Goal: Task Accomplishment & Management: Manage account settings

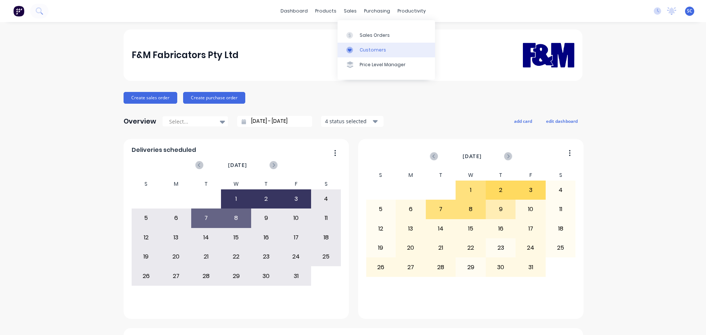
click at [368, 53] on div "Customers" at bounding box center [372, 50] width 26 height 7
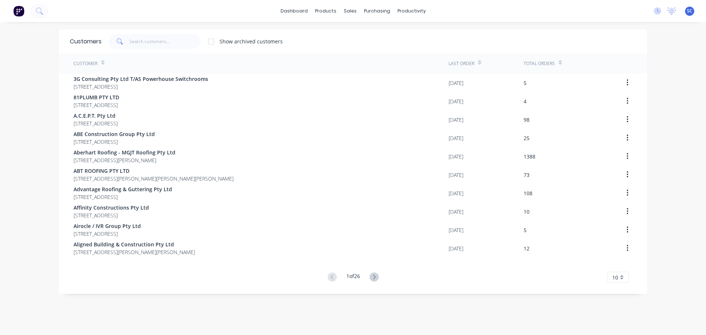
click at [164, 33] on div "Customers Show archived customers" at bounding box center [353, 41] width 588 height 24
click at [362, 37] on div "Sales Orders" at bounding box center [374, 35] width 30 height 7
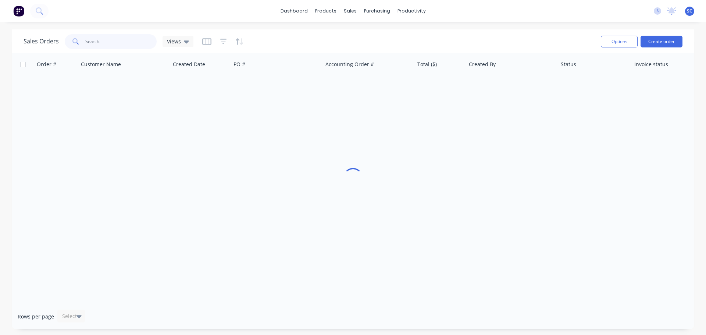
click at [137, 43] on input "text" at bounding box center [121, 41] width 72 height 15
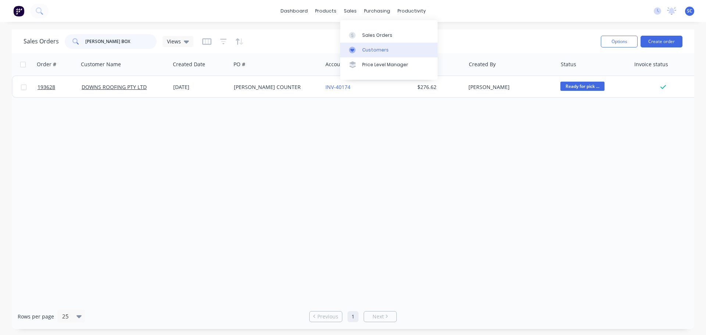
type input "SAM BOX"
click at [373, 53] on div "Customers" at bounding box center [375, 50] width 26 height 7
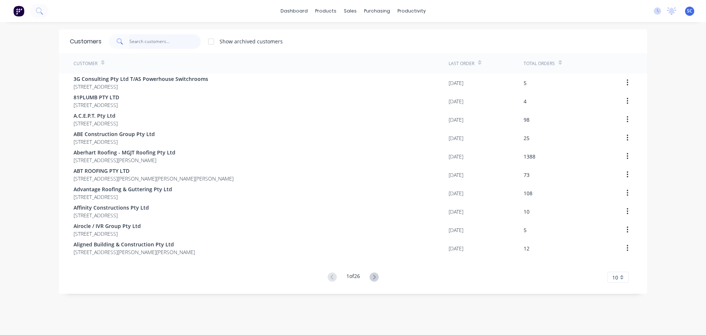
click at [152, 39] on input "text" at bounding box center [165, 41] width 72 height 15
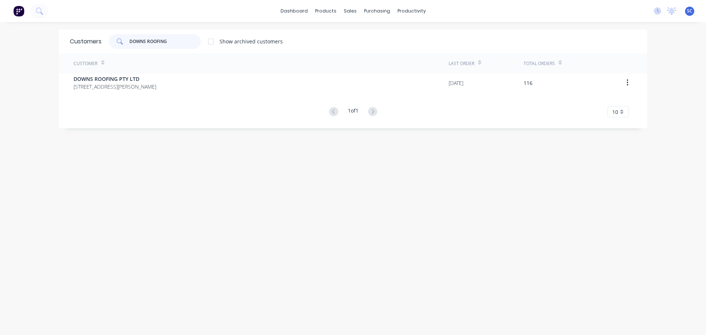
type input "DOWNS ROOFING"
drag, startPoint x: 215, startPoint y: 190, endPoint x: 165, endPoint y: 1, distance: 195.6
click at [215, 190] on div "Customers DOWNS ROOFING Show archived customers Customer Last Order Total Order…" at bounding box center [353, 185] width 588 height 313
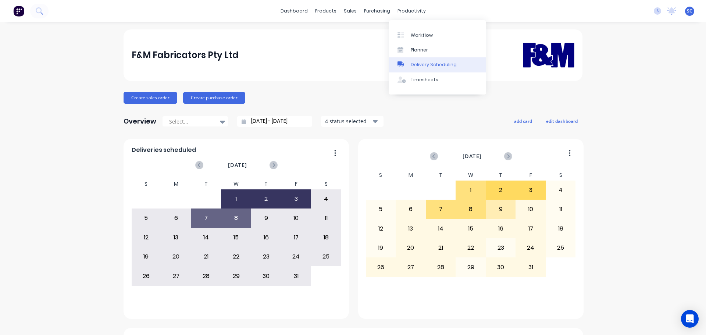
click at [427, 66] on div "Delivery Scheduling" at bounding box center [434, 64] width 46 height 7
drag, startPoint x: 407, startPoint y: 11, endPoint x: 426, endPoint y: 27, distance: 24.2
click at [407, 11] on div "productivity" at bounding box center [412, 11] width 36 height 11
click at [425, 65] on div "Delivery Scheduling" at bounding box center [434, 64] width 46 height 7
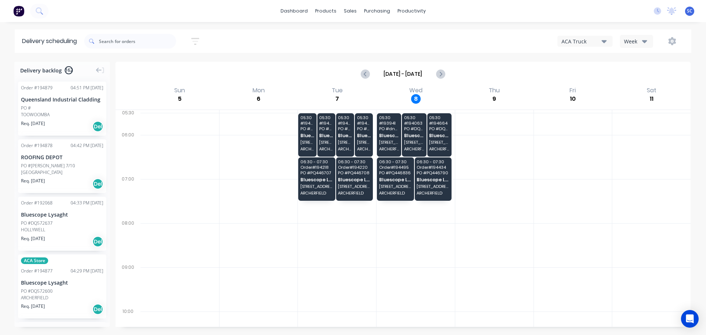
drag, startPoint x: 628, startPoint y: 40, endPoint x: 635, endPoint y: 41, distance: 6.8
click at [632, 40] on div "Week" at bounding box center [634, 41] width 21 height 8
click at [643, 74] on div "Vehicle" at bounding box center [656, 75] width 73 height 15
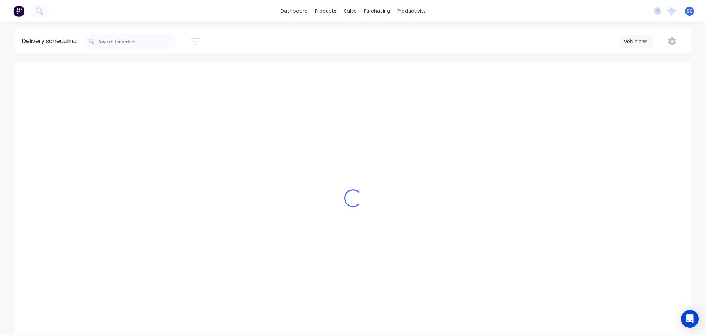
scroll to position [0, 0]
drag, startPoint x: 199, startPoint y: 39, endPoint x: 211, endPoint y: 54, distance: 19.6
click at [199, 39] on icon "button" at bounding box center [195, 41] width 8 height 9
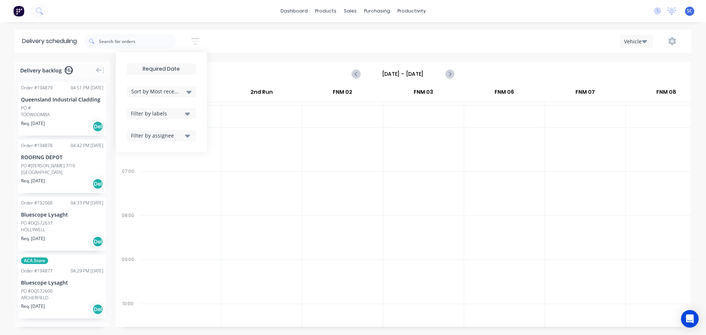
click at [173, 70] on input at bounding box center [161, 69] width 68 height 11
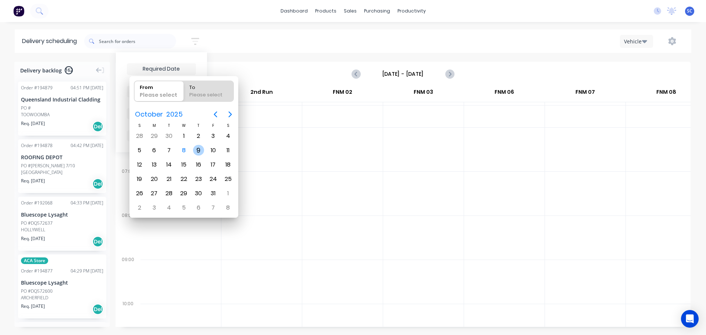
click at [198, 152] on div "9" at bounding box center [198, 150] width 11 height 11
type input "[DATE]"
radio input "false"
radio input "true"
click at [198, 152] on div "9" at bounding box center [198, 150] width 11 height 11
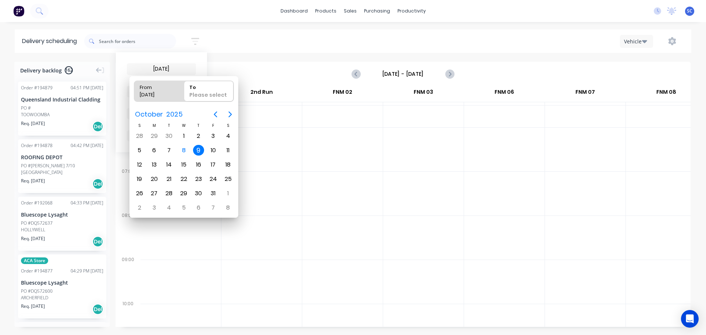
type input "08/10/25 - 09/10/25"
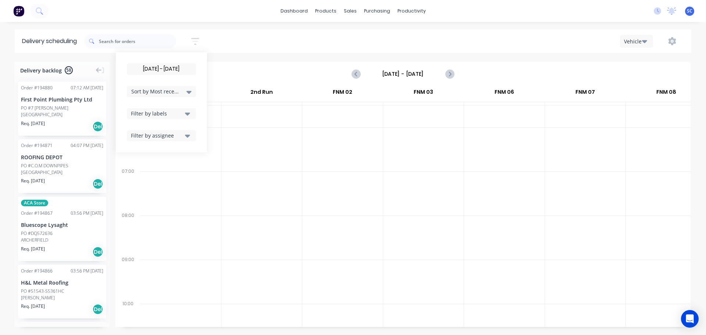
click at [169, 95] on div "Sort by Most recent" at bounding box center [161, 91] width 60 height 9
click at [153, 168] on div "Suburb" at bounding box center [161, 173] width 69 height 13
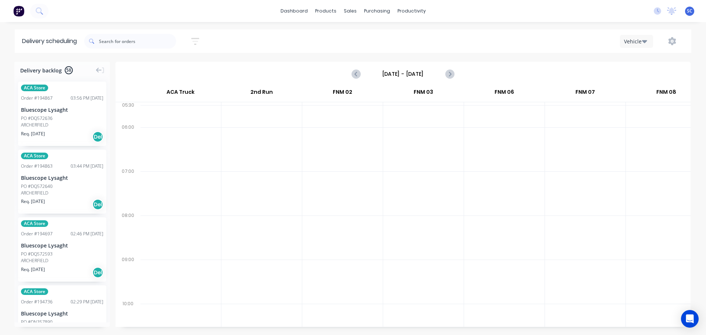
click at [207, 175] on div at bounding box center [180, 193] width 81 height 44
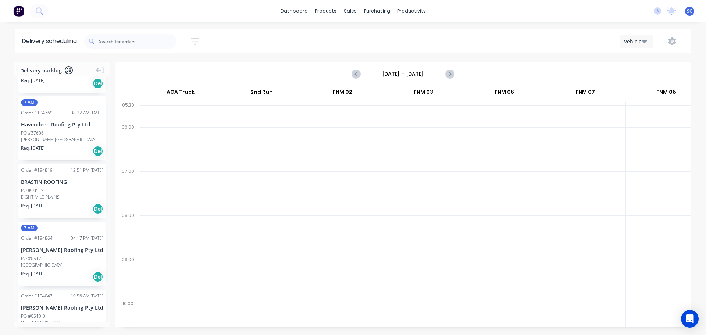
scroll to position [1281, 0]
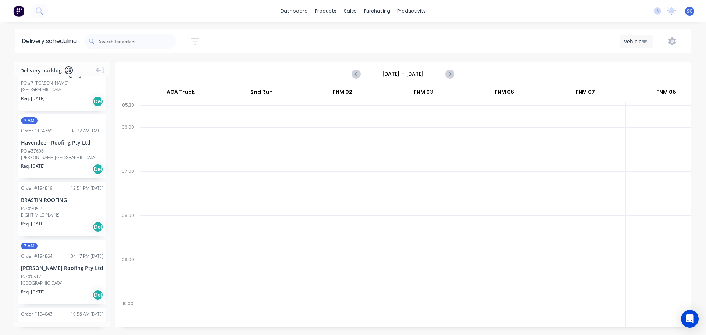
click at [254, 139] on div at bounding box center [261, 149] width 80 height 44
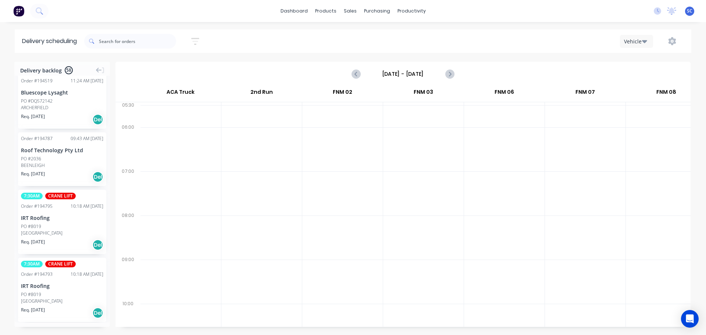
scroll to position [509, 0]
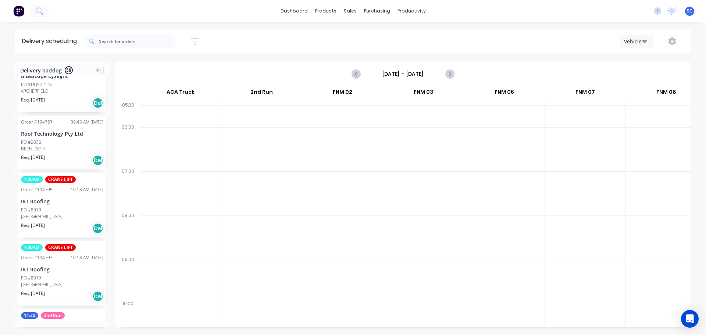
click at [199, 43] on icon "button" at bounding box center [195, 41] width 8 height 9
click at [152, 69] on input "08/10/25 - 09/10/25" at bounding box center [161, 69] width 68 height 11
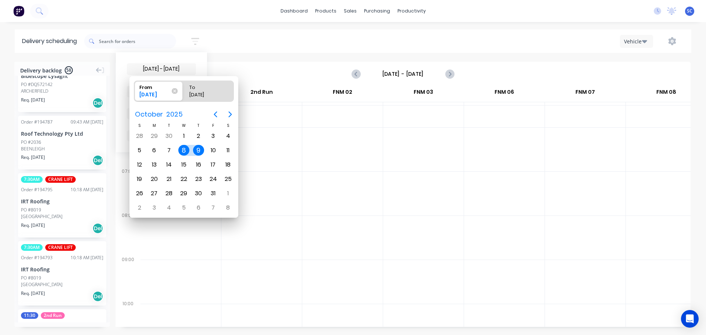
click at [175, 92] on icon at bounding box center [175, 91] width 6 height 6
click at [135, 92] on input "From 08/10/25" at bounding box center [134, 91] width 0 height 21
click at [197, 151] on div "9" at bounding box center [198, 150] width 11 height 11
type input "[DATE]"
radio input "false"
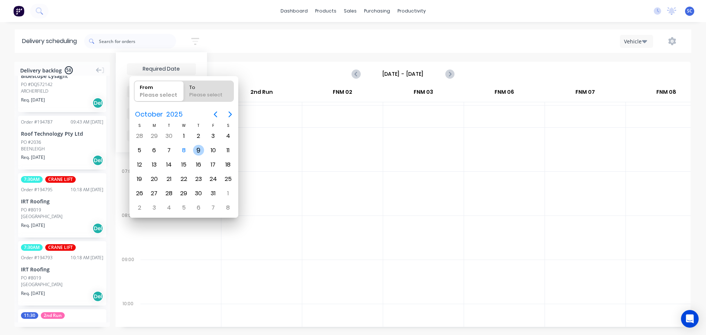
radio input "true"
click at [197, 151] on div "9" at bounding box center [198, 150] width 11 height 11
type input "09/10/25 - 09/10/25"
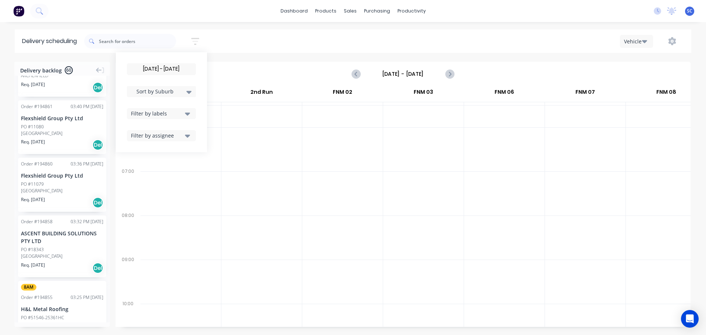
scroll to position [514, 0]
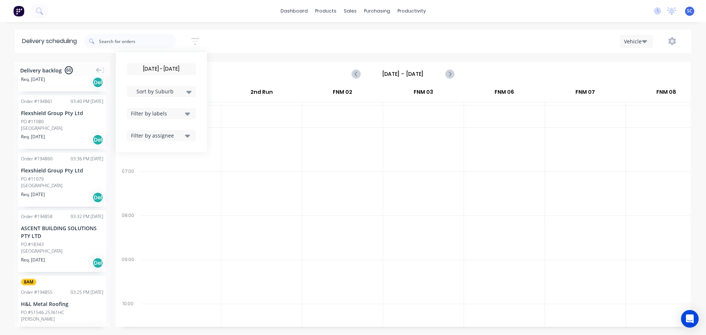
click at [189, 92] on icon at bounding box center [188, 92] width 5 height 8
click at [143, 173] on div "Suburb" at bounding box center [161, 173] width 69 height 13
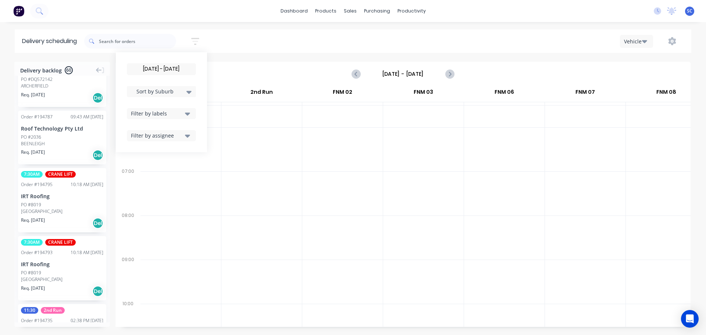
scroll to position [524, 0]
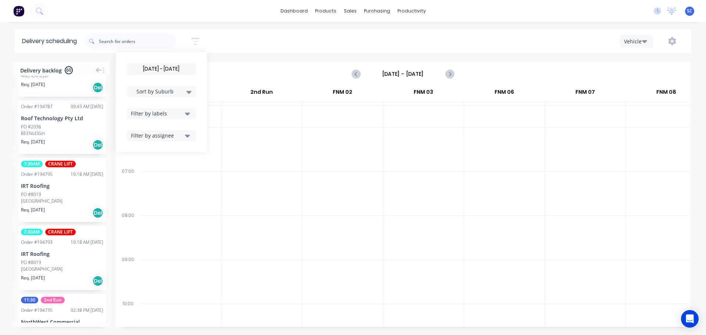
click at [232, 47] on div "09/10/25 - 09/10/25 Sort by Suburb Created date Required date Order number Cust…" at bounding box center [387, 41] width 607 height 21
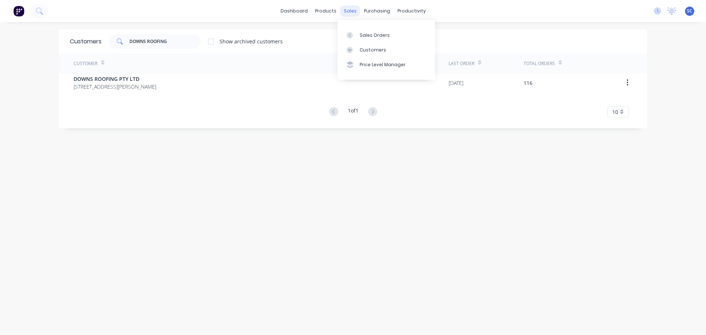
click at [343, 8] on div "sales" at bounding box center [350, 11] width 20 height 11
click at [371, 49] on div "Customers" at bounding box center [372, 50] width 26 height 7
click at [375, 51] on div "Customers" at bounding box center [372, 50] width 26 height 7
drag, startPoint x: 167, startPoint y: 40, endPoint x: 112, endPoint y: 40, distance: 54.4
click at [112, 40] on div "DOWNS ROOFING" at bounding box center [155, 41] width 92 height 15
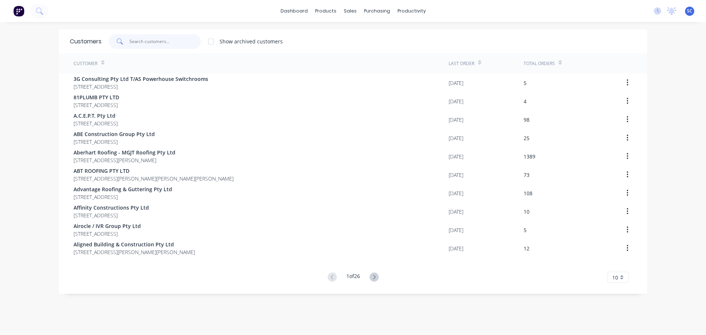
click at [137, 42] on input "text" at bounding box center [165, 41] width 72 height 15
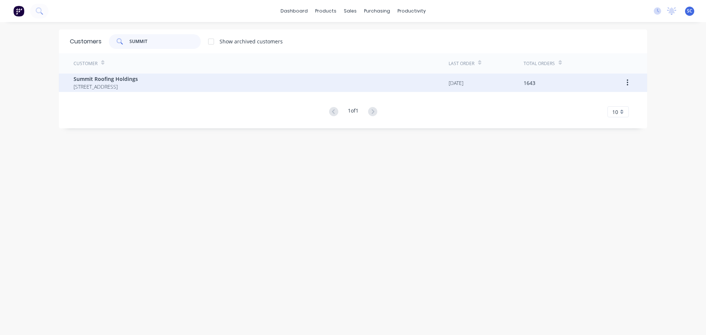
type input "SUMMIT"
click at [116, 82] on span "Summit Roofing Holdings" at bounding box center [106, 79] width 64 height 8
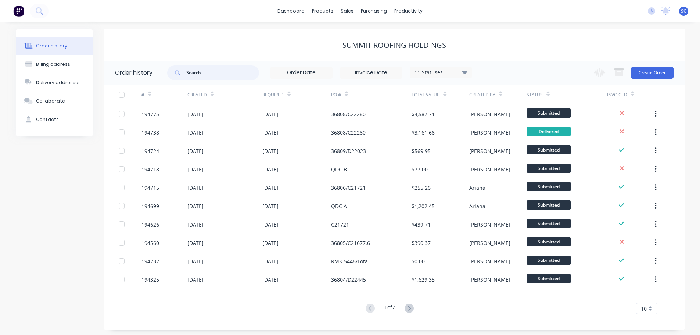
click at [200, 72] on input "text" at bounding box center [222, 72] width 73 height 15
type input "193849"
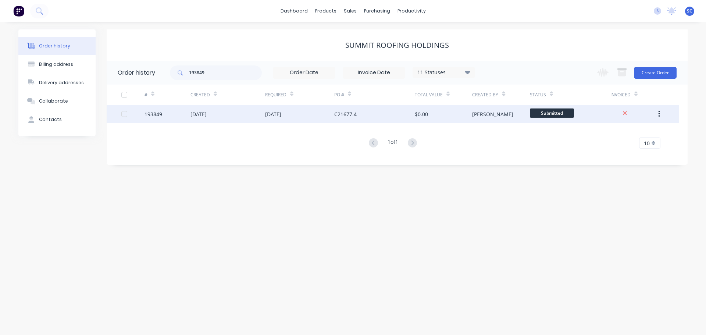
click at [238, 114] on div "25 Sep 2025" at bounding box center [227, 114] width 75 height 18
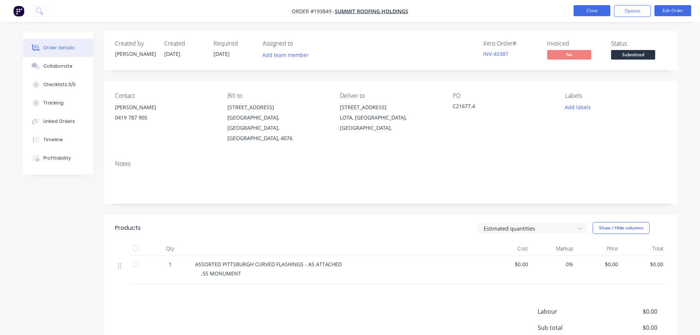
click at [594, 6] on button "Close" at bounding box center [592, 10] width 37 height 11
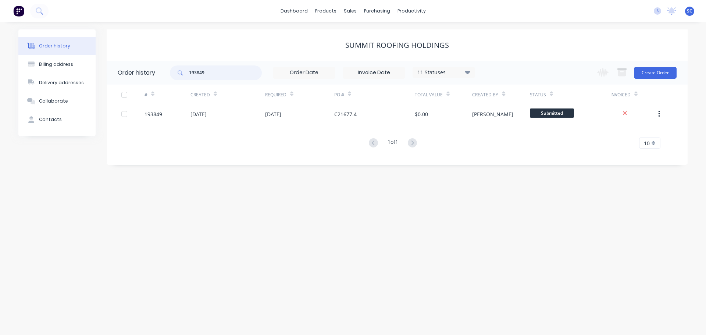
drag, startPoint x: 215, startPoint y: 71, endPoint x: 169, endPoint y: 73, distance: 45.6
click at [169, 74] on header "Order history 193849 11 Statuses Invoice Status Invoiced Not Invoiced Partial O…" at bounding box center [397, 73] width 581 height 24
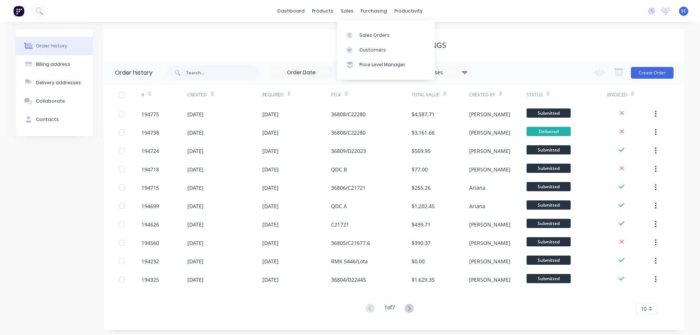
drag, startPoint x: 348, startPoint y: 12, endPoint x: 348, endPoint y: 21, distance: 9.6
click at [348, 14] on div "sales" at bounding box center [347, 11] width 20 height 11
click at [379, 49] on div "Customers" at bounding box center [372, 50] width 26 height 7
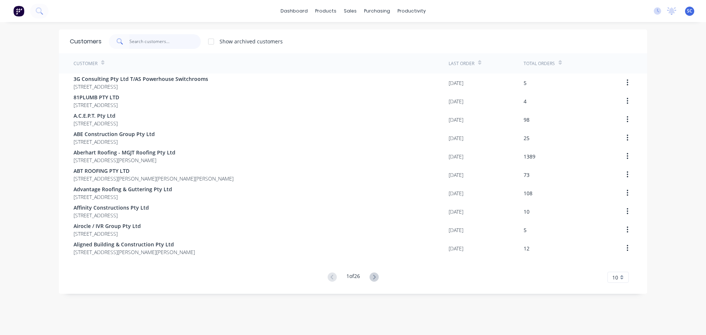
click at [146, 40] on input "text" at bounding box center [165, 41] width 72 height 15
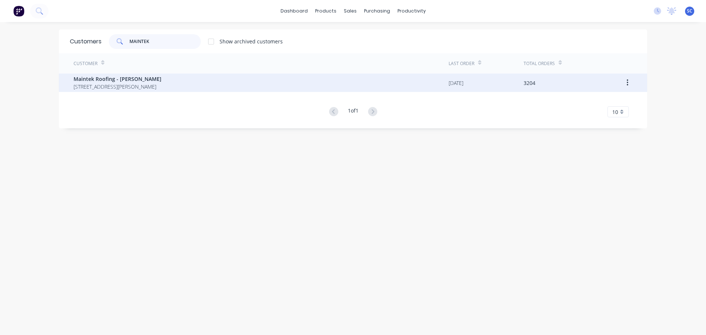
type input "MAINTEK"
click at [87, 80] on span "Maintek Roofing - Shaun Rahurahu" at bounding box center [118, 79] width 88 height 8
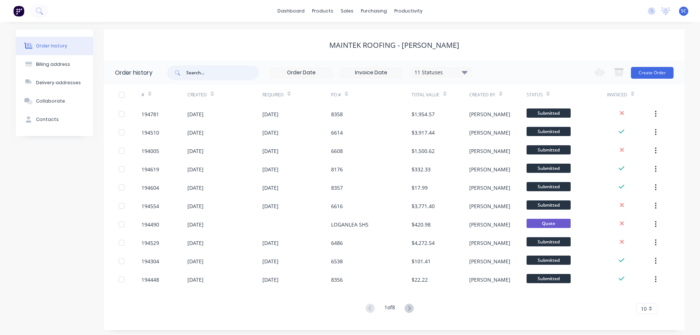
click at [201, 72] on input "text" at bounding box center [222, 72] width 73 height 15
type input "194554"
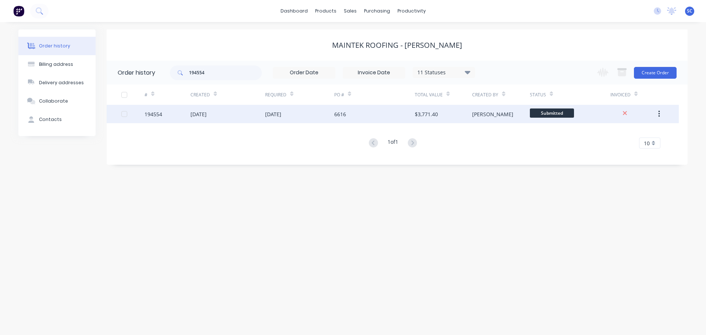
click at [226, 117] on div "02 Oct 2025" at bounding box center [227, 114] width 75 height 18
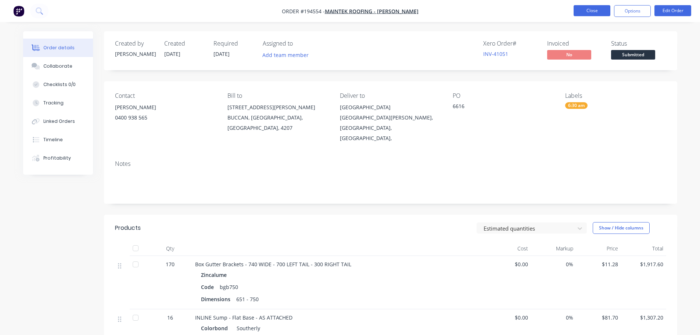
click at [587, 8] on button "Close" at bounding box center [592, 10] width 37 height 11
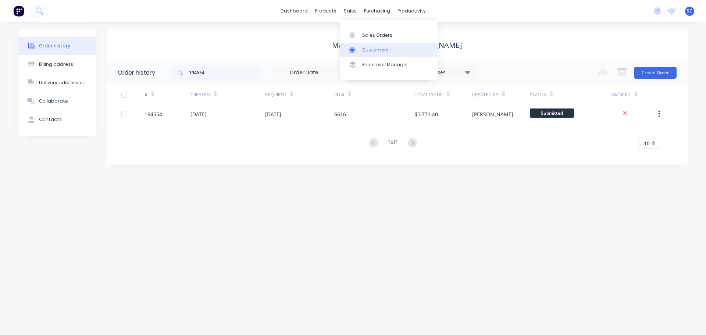
click at [380, 46] on link "Customers" at bounding box center [388, 50] width 97 height 15
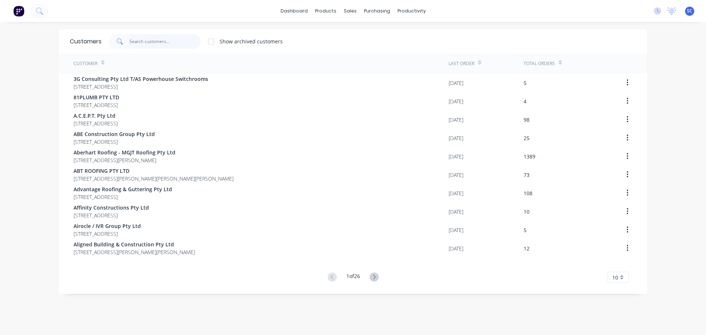
click at [139, 41] on input "text" at bounding box center [165, 41] width 72 height 15
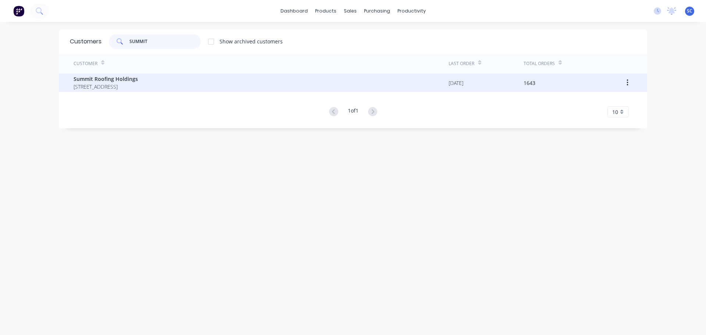
type input "SUMMIT"
click at [114, 81] on span "Summit Roofing Holdings" at bounding box center [106, 79] width 64 height 8
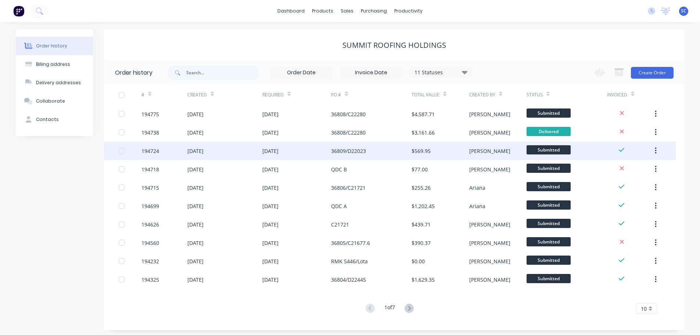
click at [327, 151] on div "07 Oct 2025" at bounding box center [296, 151] width 69 height 18
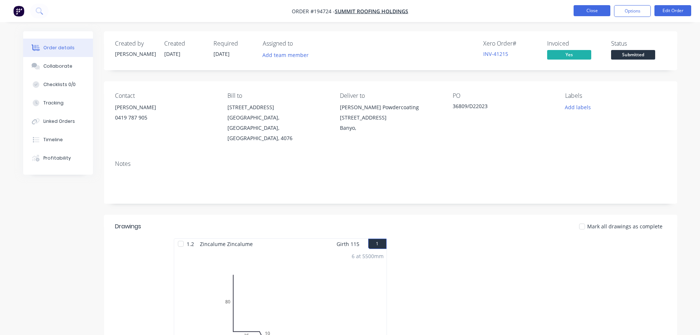
click at [593, 11] on button "Close" at bounding box center [592, 10] width 37 height 11
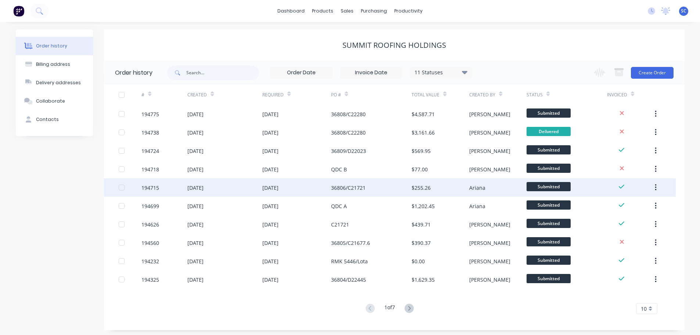
click at [255, 190] on div "03 Oct 2025" at bounding box center [224, 187] width 75 height 18
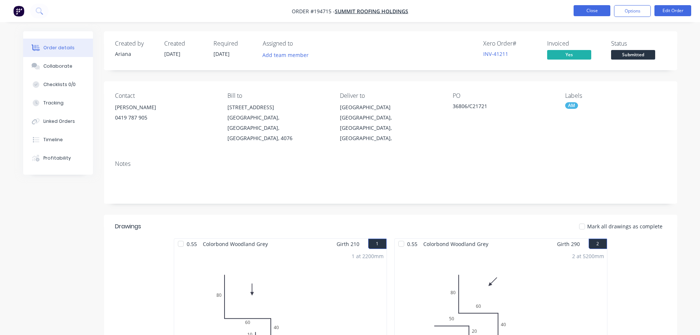
click at [595, 7] on button "Close" at bounding box center [592, 10] width 37 height 11
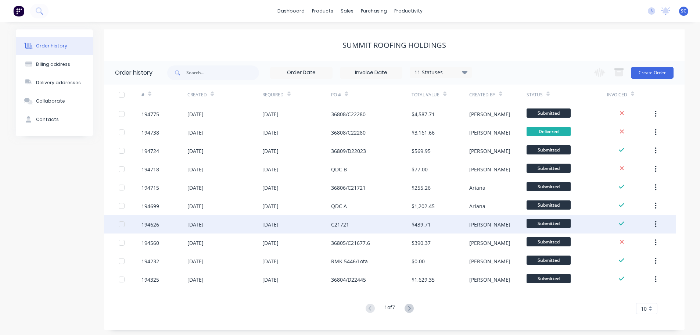
click at [342, 225] on div "C21721" at bounding box center [340, 225] width 18 height 8
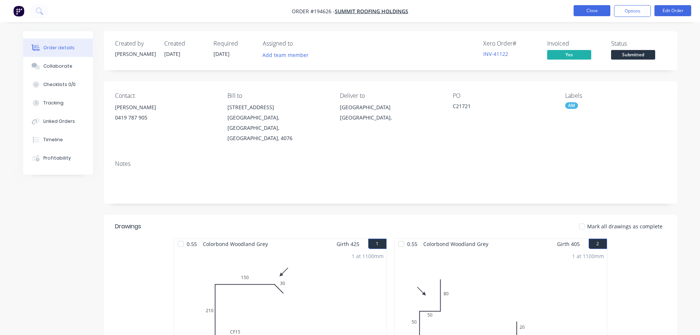
click at [600, 11] on button "Close" at bounding box center [592, 10] width 37 height 11
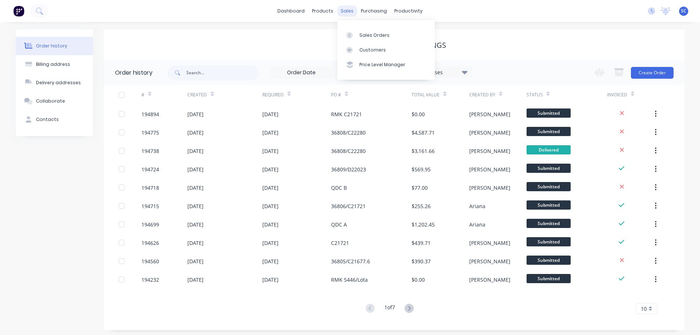
click at [347, 9] on div "sales" at bounding box center [347, 11] width 20 height 11
click at [378, 52] on div "Customers" at bounding box center [372, 50] width 26 height 7
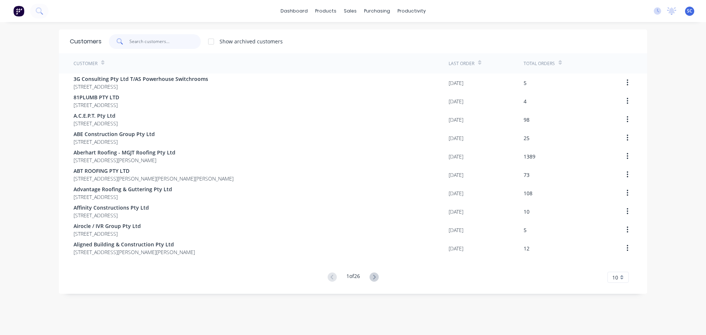
click at [142, 45] on input "text" at bounding box center [165, 41] width 72 height 15
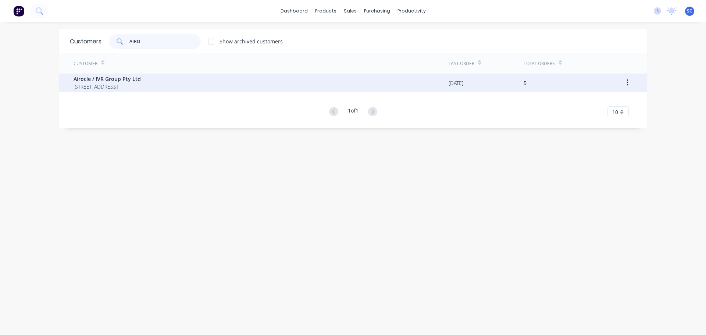
type input "AIRO"
click at [104, 83] on span "15 Redbank Place Picton New South Wales Australia 2571" at bounding box center [107, 87] width 67 height 8
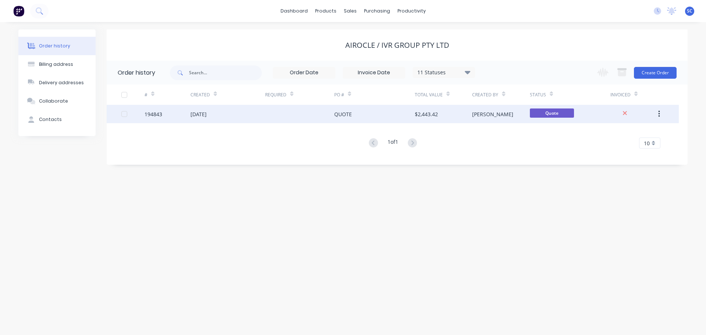
click at [207, 113] on div "07 Oct 2025" at bounding box center [198, 114] width 16 height 8
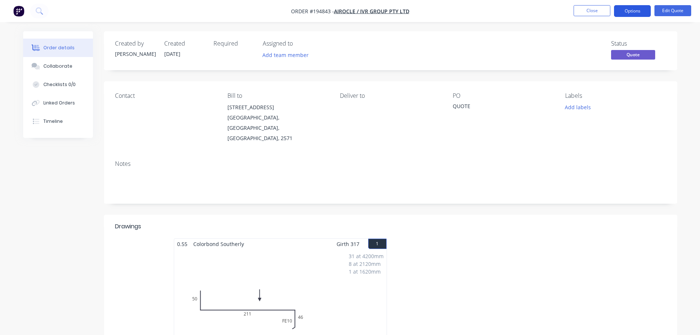
click at [636, 8] on button "Options" at bounding box center [632, 11] width 37 height 12
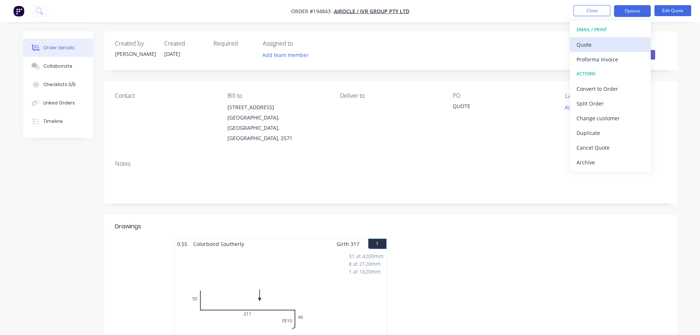
click at [595, 47] on div "Quote" at bounding box center [611, 44] width 68 height 11
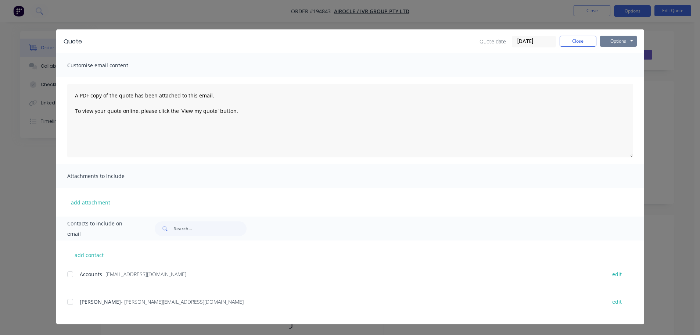
click at [626, 40] on button "Options" at bounding box center [618, 41] width 37 height 11
click at [623, 66] on button "Print" at bounding box center [623, 66] width 47 height 12
click at [577, 37] on button "Close" at bounding box center [578, 41] width 37 height 11
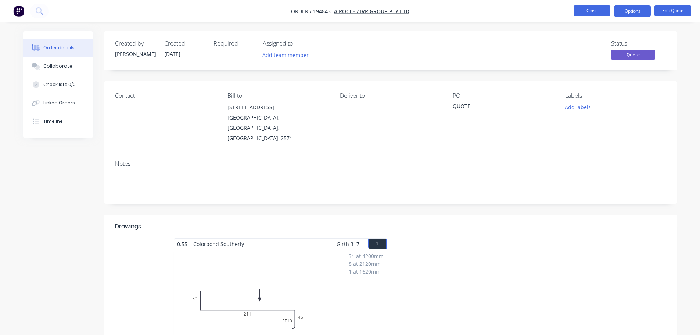
click at [591, 10] on button "Close" at bounding box center [592, 10] width 37 height 11
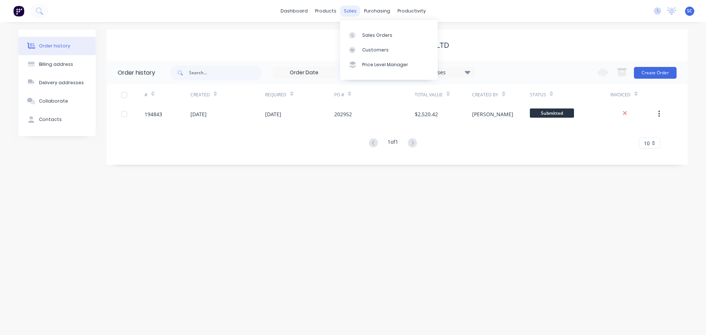
click at [347, 10] on div "sales" at bounding box center [350, 11] width 20 height 11
click at [369, 50] on div "Customers" at bounding box center [375, 50] width 26 height 7
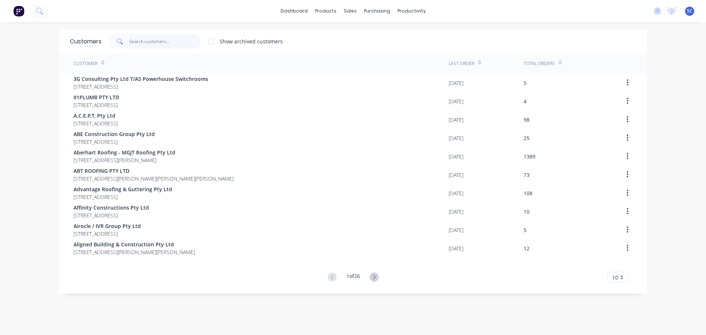
click at [148, 41] on input "text" at bounding box center [165, 41] width 72 height 15
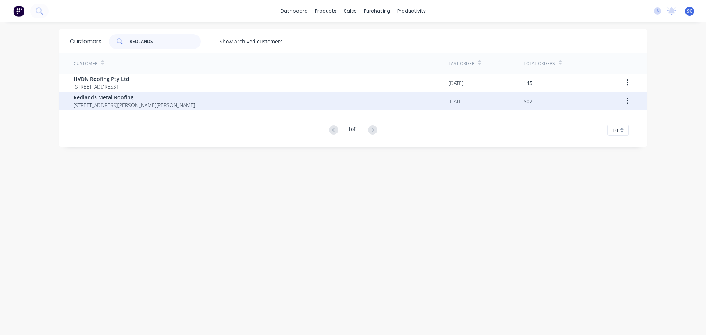
type input "REDLANDS"
click at [88, 103] on span "7 Wells Court Ormiston Queensland Australia 4160" at bounding box center [134, 105] width 121 height 8
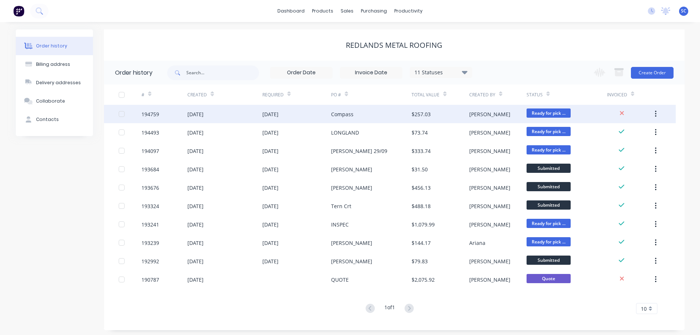
click at [277, 118] on div "07 Oct 2025" at bounding box center [296, 114] width 69 height 18
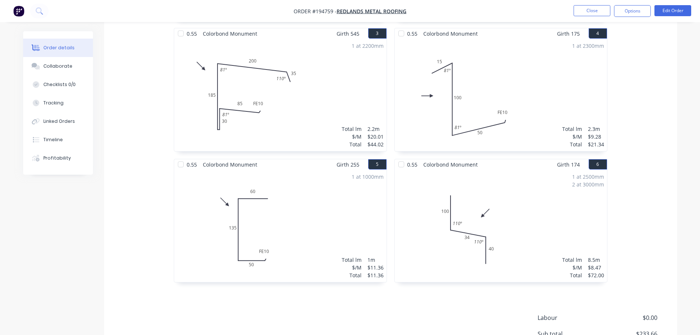
scroll to position [221, 0]
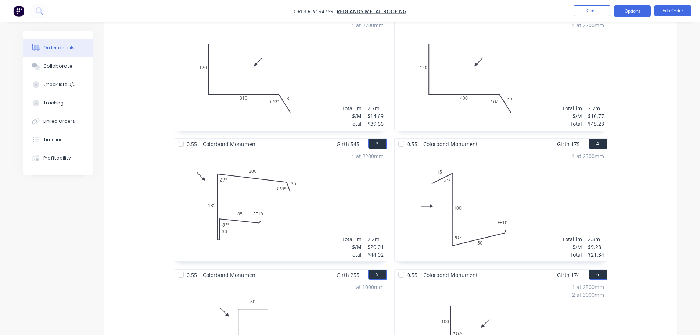
click at [637, 9] on button "Options" at bounding box center [632, 11] width 37 height 12
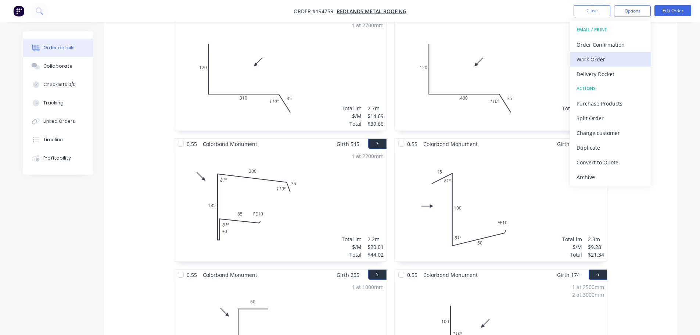
click at [604, 56] on div "Work Order" at bounding box center [611, 59] width 68 height 11
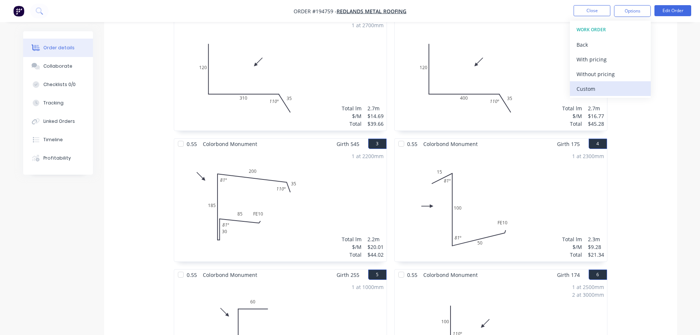
click at [589, 92] on div "Custom" at bounding box center [611, 88] width 68 height 11
click at [590, 74] on div "Without pricing" at bounding box center [611, 74] width 68 height 11
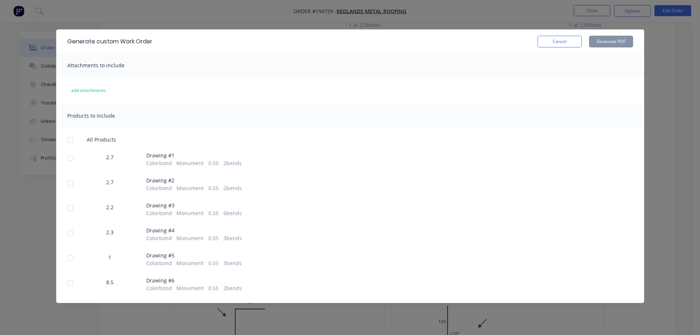
click at [72, 210] on div at bounding box center [70, 208] width 15 height 15
click at [601, 39] on button "Generate PDF" at bounding box center [611, 42] width 44 height 12
click at [552, 42] on button "Cancel" at bounding box center [560, 42] width 44 height 12
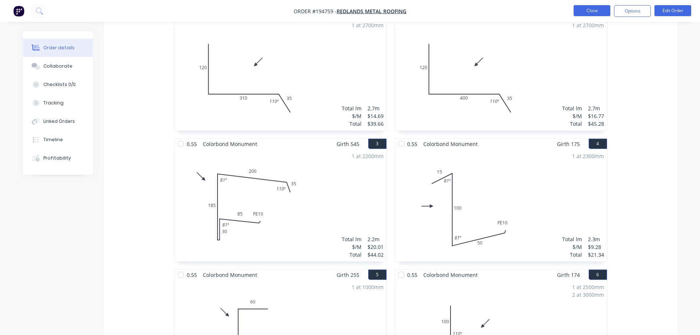
click at [595, 11] on button "Close" at bounding box center [592, 10] width 37 height 11
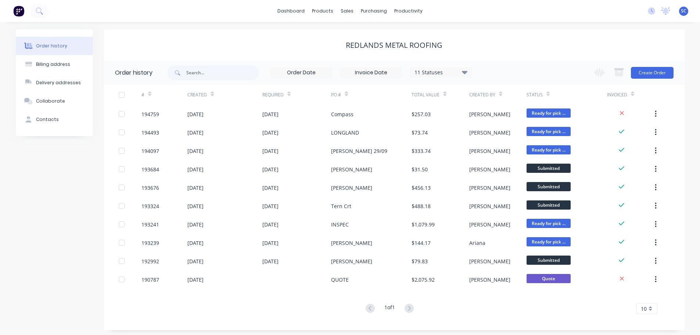
click at [252, 41] on div "Redlands Metal Roofing" at bounding box center [394, 45] width 581 height 9
drag, startPoint x: 345, startPoint y: 10, endPoint x: 365, endPoint y: 37, distance: 34.3
click at [347, 11] on div "sales" at bounding box center [347, 11] width 20 height 11
click at [367, 52] on div "Customers" at bounding box center [372, 50] width 26 height 7
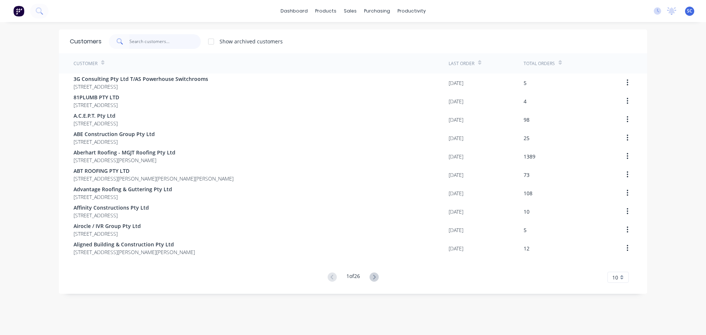
click at [144, 38] on input "text" at bounding box center [165, 41] width 72 height 15
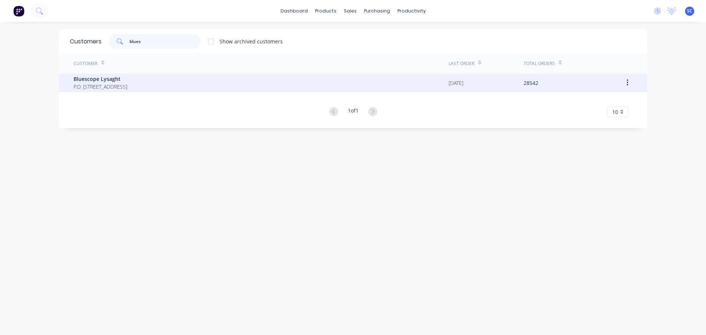
type input "blues"
click at [122, 85] on span "P.O. Box 144 Archerfield Australia 4108" at bounding box center [101, 87] width 54 height 8
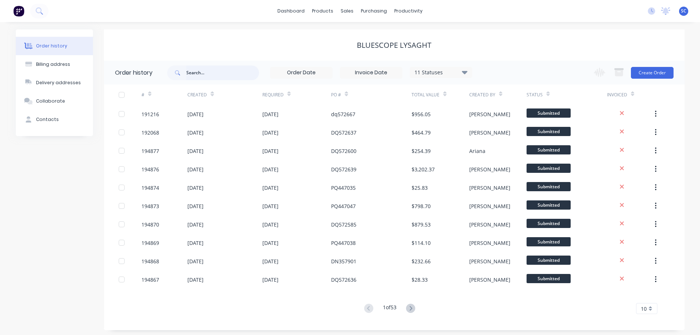
click at [207, 74] on input "text" at bounding box center [222, 72] width 73 height 15
type input "572102"
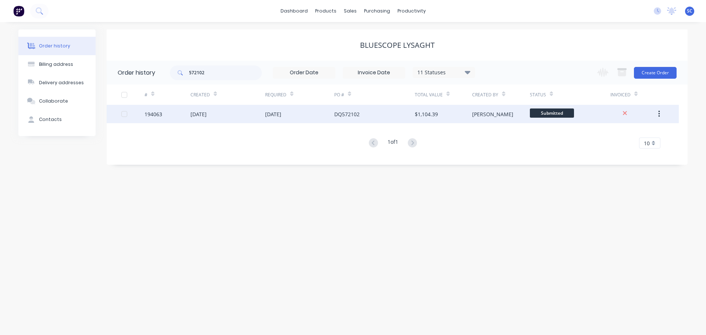
click at [205, 115] on div "30 Sep 2025" at bounding box center [198, 114] width 16 height 8
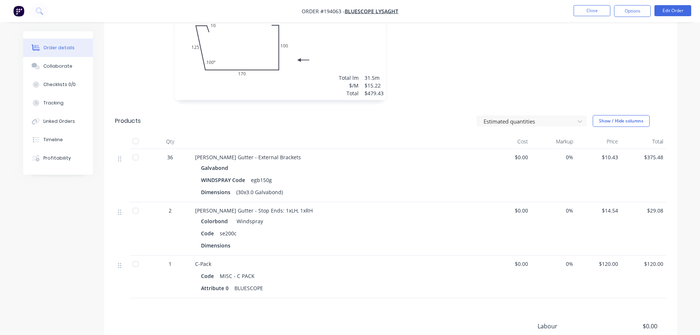
scroll to position [161, 0]
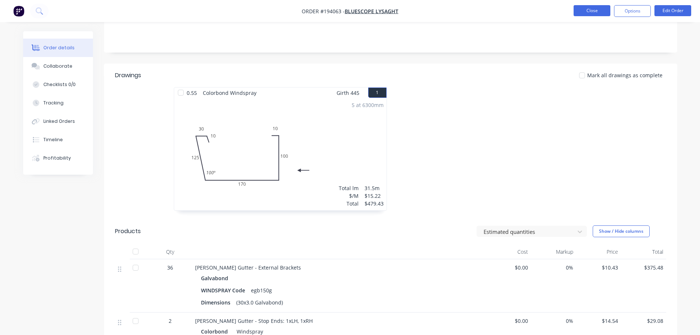
click at [593, 9] on button "Close" at bounding box center [592, 10] width 37 height 11
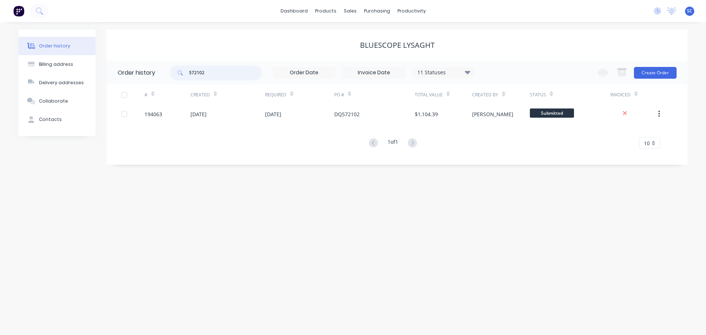
drag, startPoint x: 211, startPoint y: 69, endPoint x: 195, endPoint y: 72, distance: 16.2
click at [167, 72] on header "Order history 572102 11 Statuses Invoice Status Invoiced Not Invoiced Partial O…" at bounding box center [397, 73] width 581 height 24
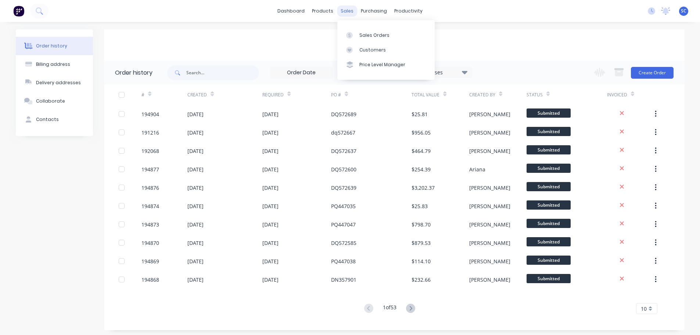
click at [349, 10] on div "sales" at bounding box center [347, 11] width 20 height 11
click at [372, 49] on div "Customers" at bounding box center [372, 50] width 26 height 7
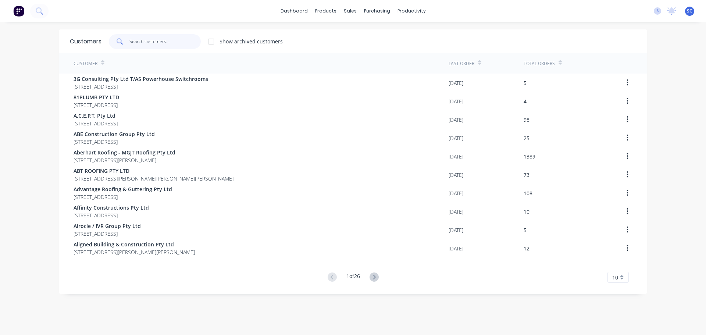
click at [140, 38] on input "text" at bounding box center [165, 41] width 72 height 15
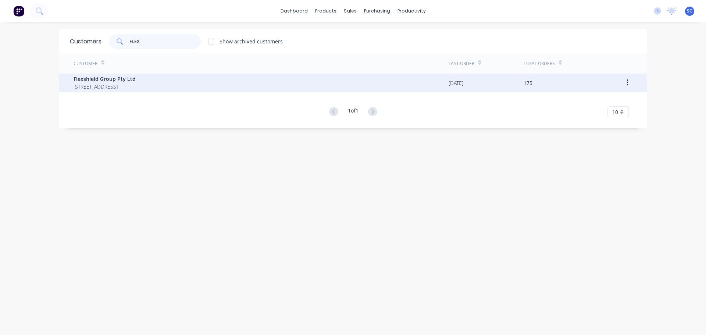
type input "FLEX"
click at [119, 81] on span "Flexshield Group Pty Ltd" at bounding box center [105, 79] width 62 height 8
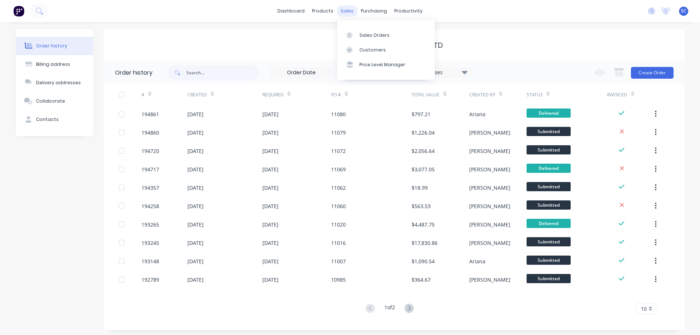
click at [348, 10] on div "sales" at bounding box center [347, 11] width 20 height 11
click at [370, 51] on div "Customers" at bounding box center [372, 50] width 26 height 7
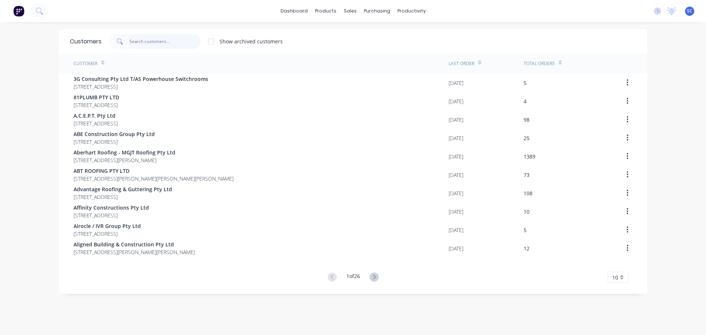
click at [141, 42] on input "text" at bounding box center [165, 41] width 72 height 15
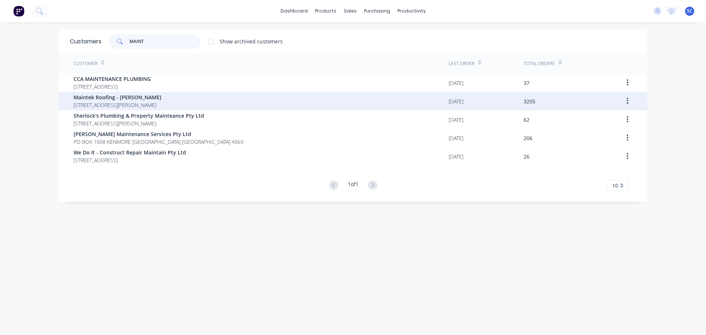
type input "MAINT"
click at [139, 98] on span "Maintek Roofing - [PERSON_NAME]" at bounding box center [118, 97] width 88 height 8
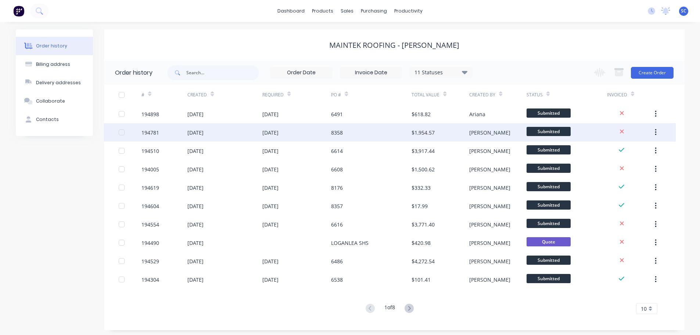
click at [261, 131] on div "07 Oct 2025" at bounding box center [224, 132] width 75 height 18
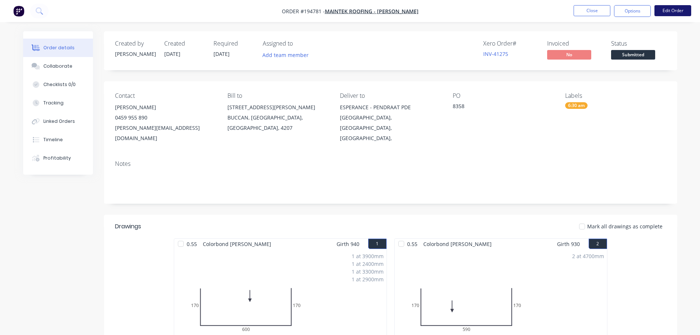
click at [674, 11] on button "Edit Order" at bounding box center [673, 10] width 37 height 11
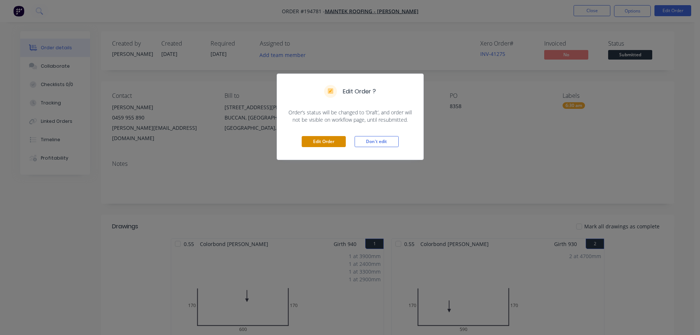
click at [315, 143] on button "Edit Order" at bounding box center [324, 141] width 44 height 11
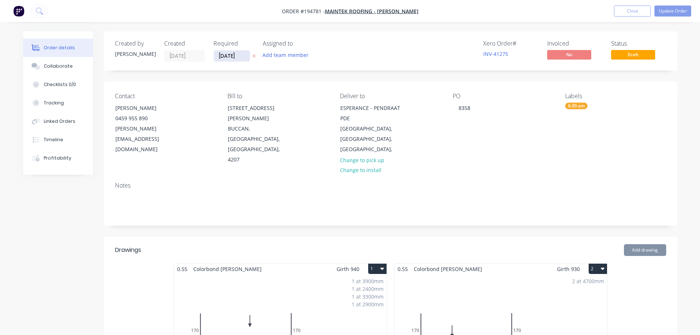
click at [227, 58] on input "13/10/25" at bounding box center [232, 55] width 36 height 11
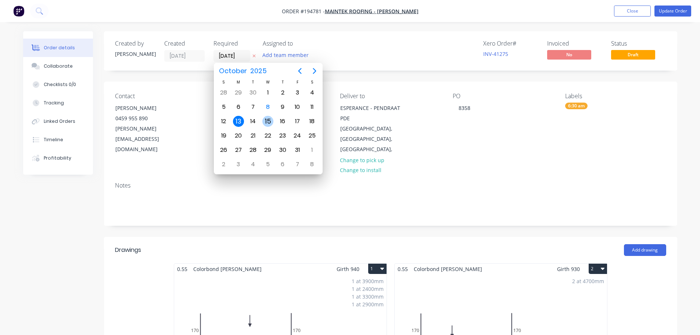
click at [265, 122] on div "15" at bounding box center [267, 121] width 11 height 11
type input "15/10/25"
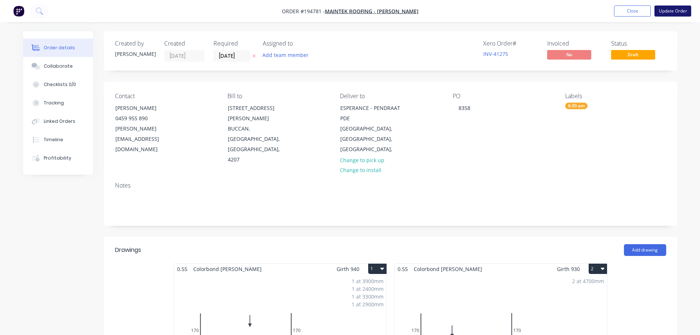
click at [677, 13] on button "Update Order" at bounding box center [673, 11] width 37 height 11
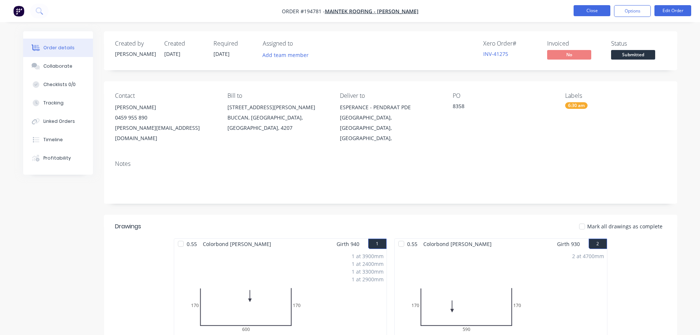
click at [591, 11] on button "Close" at bounding box center [592, 10] width 37 height 11
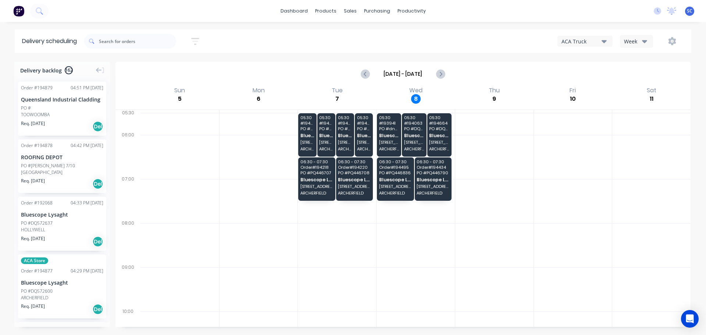
click at [644, 44] on icon "button" at bounding box center [644, 41] width 5 height 8
click at [595, 41] on div "ACA Truck" at bounding box center [581, 41] width 40 height 8
click at [583, 71] on div "FNM 09" at bounding box center [594, 67] width 73 height 15
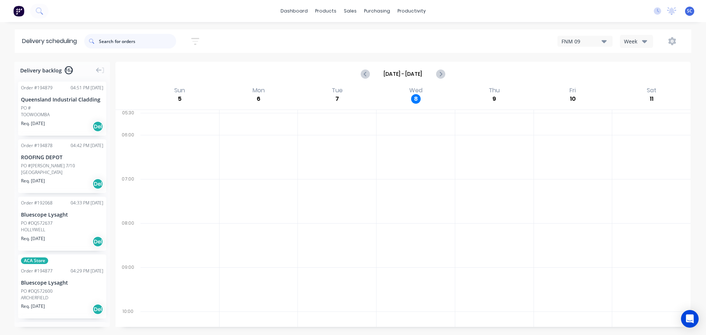
click at [127, 42] on input "text" at bounding box center [137, 41] width 77 height 15
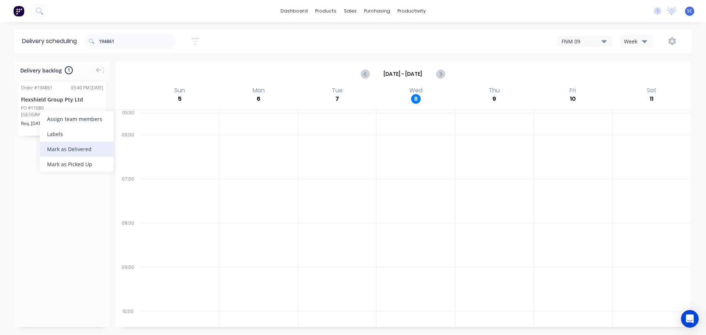
click at [60, 147] on div "Mark as Delivered" at bounding box center [77, 149] width 74 height 15
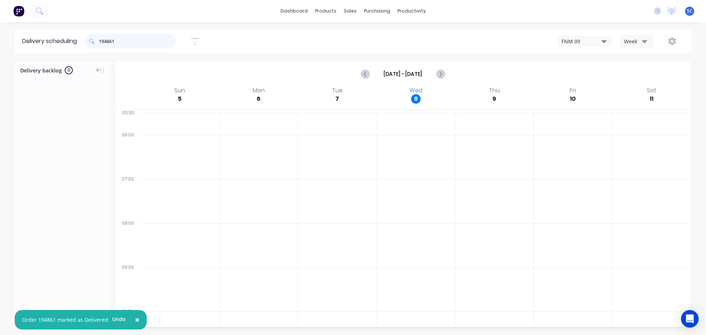
click at [126, 41] on input "194861" at bounding box center [137, 41] width 77 height 15
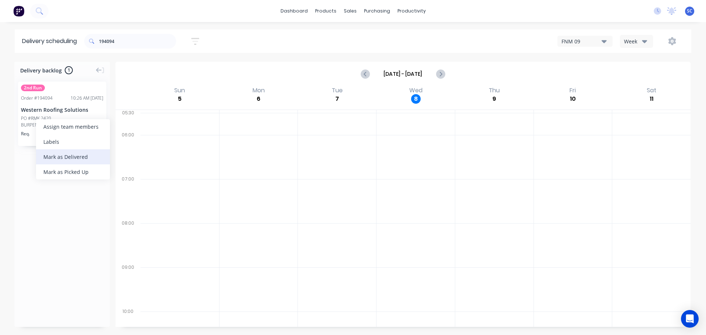
click at [55, 155] on div "Mark as Delivered" at bounding box center [73, 156] width 74 height 15
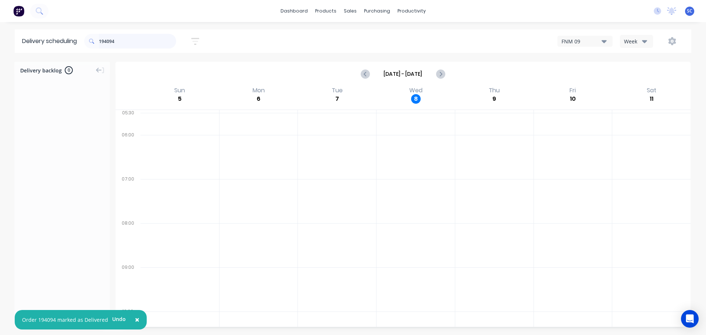
click at [135, 38] on input "194094" at bounding box center [137, 41] width 77 height 15
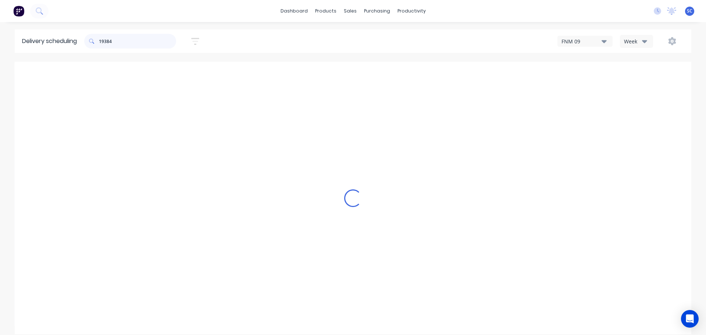
type input "193849"
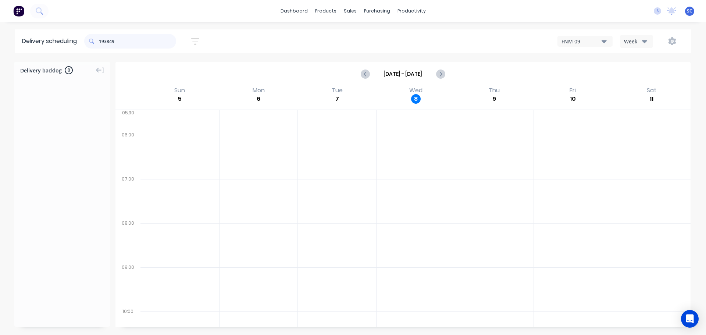
drag, startPoint x: 117, startPoint y: 42, endPoint x: 78, endPoint y: 43, distance: 39.3
click at [78, 43] on header "Delivery scheduling 193849 Sort by Most recent Created date Required date Order…" at bounding box center [353, 41] width 676 height 24
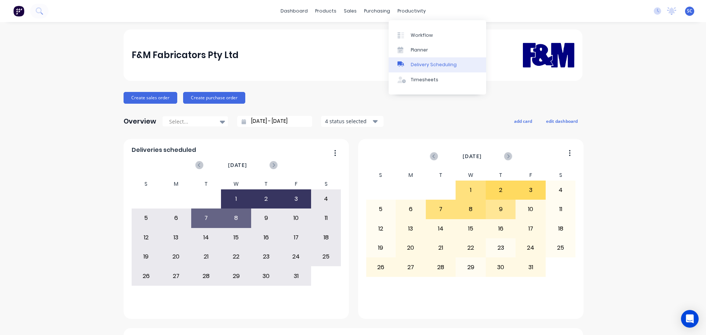
click at [429, 64] on div "Delivery Scheduling" at bounding box center [434, 64] width 46 height 7
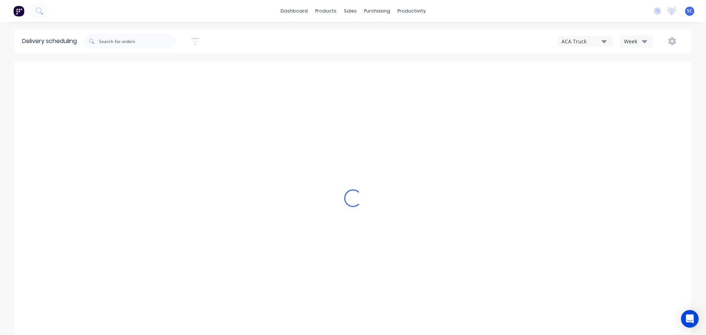
type input "[DATE] - [DATE]"
click at [636, 38] on div "Week" at bounding box center [634, 41] width 21 height 8
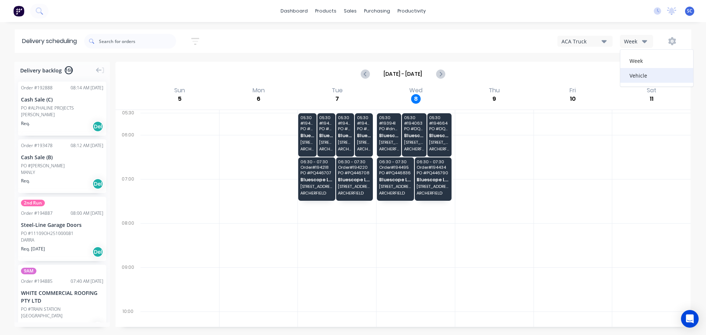
click at [642, 75] on div "Vehicle" at bounding box center [656, 75] width 73 height 15
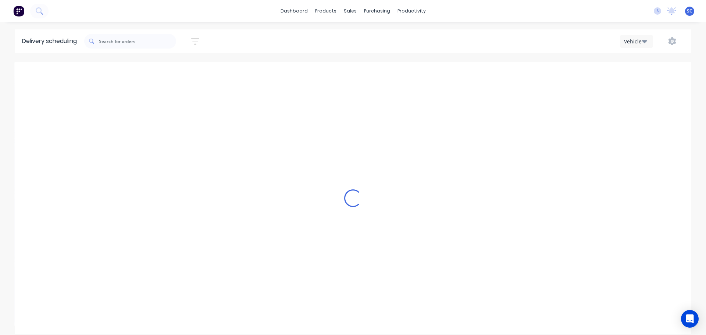
scroll to position [0, 0]
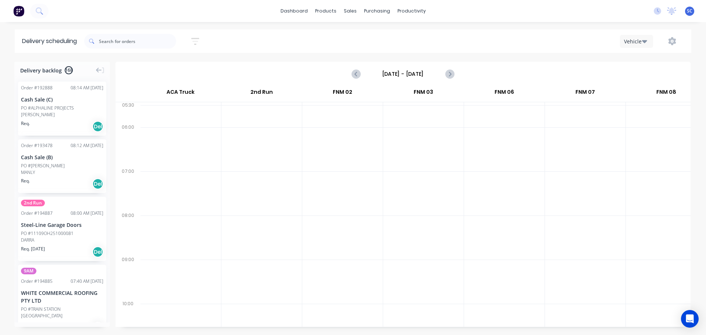
drag, startPoint x: 393, startPoint y: 73, endPoint x: 397, endPoint y: 83, distance: 11.5
click at [393, 73] on input "[DATE] - [DATE]" at bounding box center [402, 73] width 73 height 11
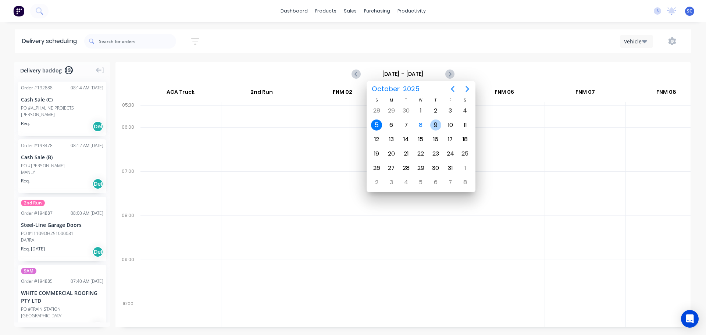
click at [433, 126] on div "9" at bounding box center [435, 124] width 11 height 11
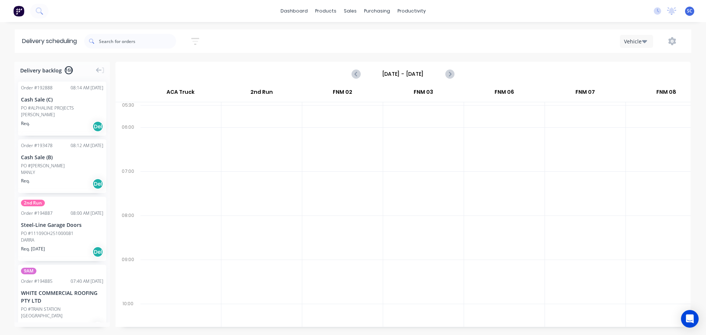
drag, startPoint x: 390, startPoint y: 75, endPoint x: 390, endPoint y: 80, distance: 5.2
click at [390, 75] on input "[DATE] - [DATE]" at bounding box center [402, 73] width 73 height 11
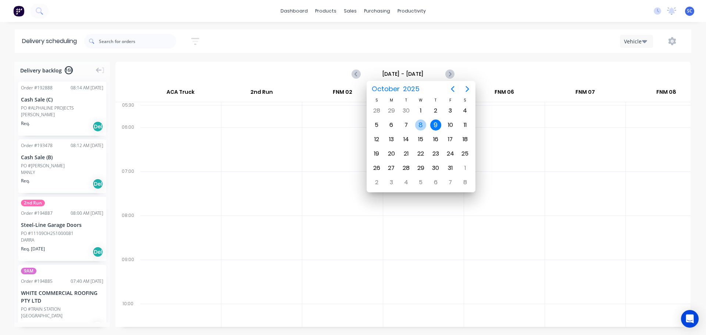
click at [421, 126] on div "8" at bounding box center [420, 124] width 11 height 11
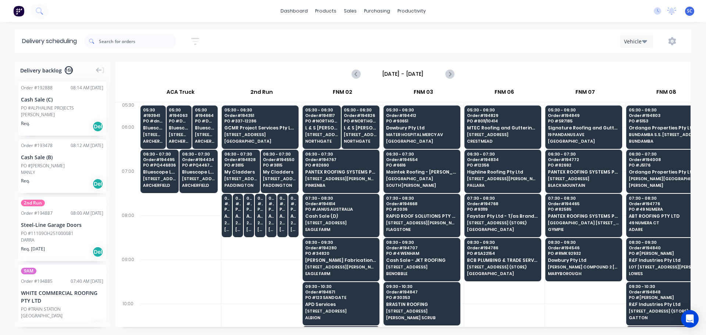
click at [391, 73] on input "[DATE] - [DATE]" at bounding box center [402, 73] width 73 height 11
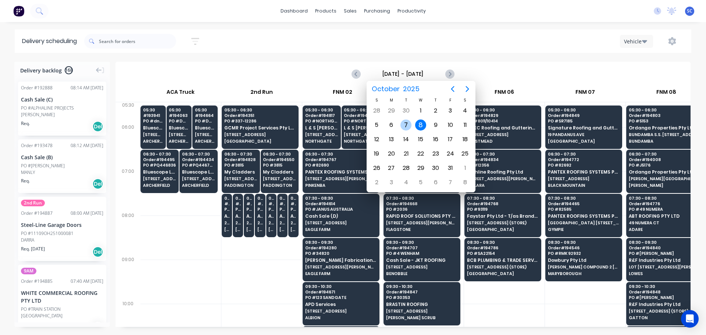
click at [408, 126] on div "7" at bounding box center [405, 124] width 11 height 11
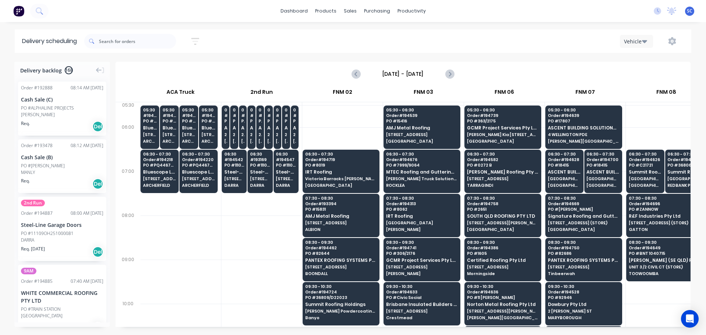
click at [391, 76] on input "Tuesday - 07/10/25" at bounding box center [402, 73] width 73 height 11
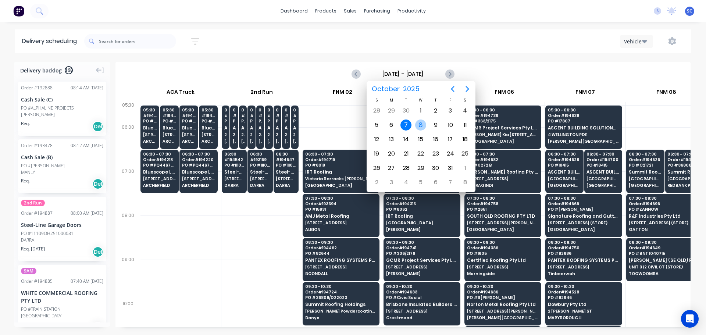
click at [422, 126] on div "8" at bounding box center [420, 124] width 11 height 11
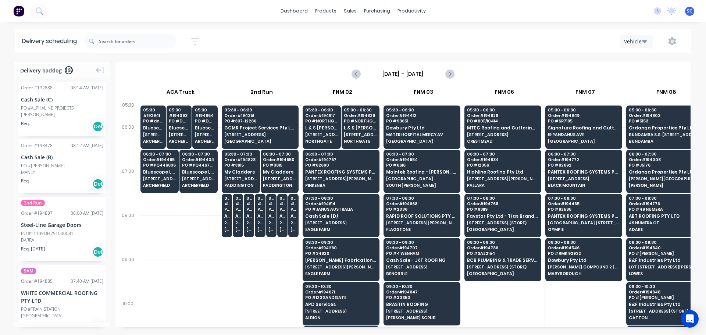
click at [396, 73] on input "[DATE] - [DATE]" at bounding box center [402, 73] width 73 height 11
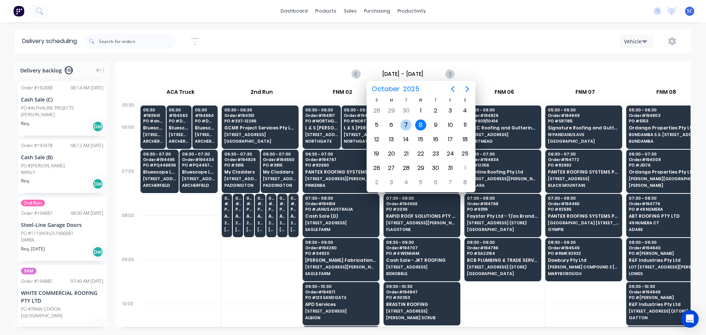
click at [407, 126] on div "7" at bounding box center [405, 124] width 11 height 11
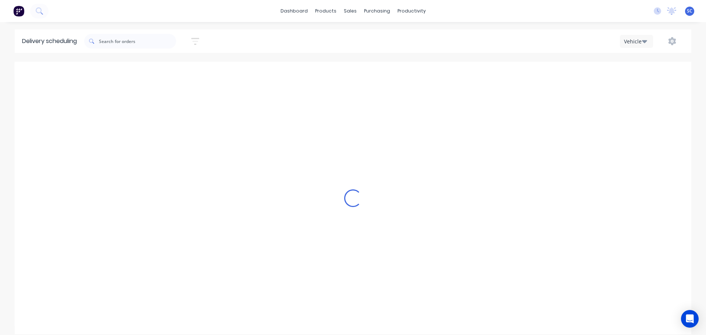
type input "Tuesday - 07/10/25"
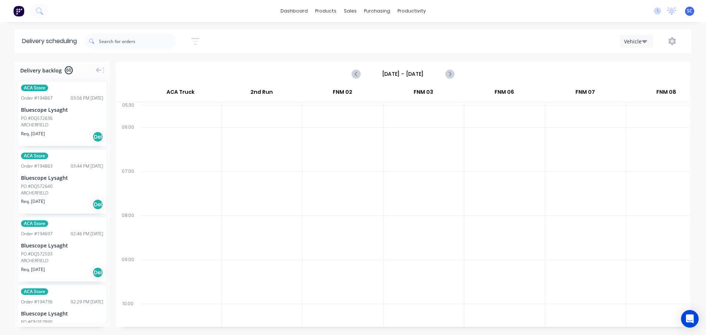
scroll to position [0, 0]
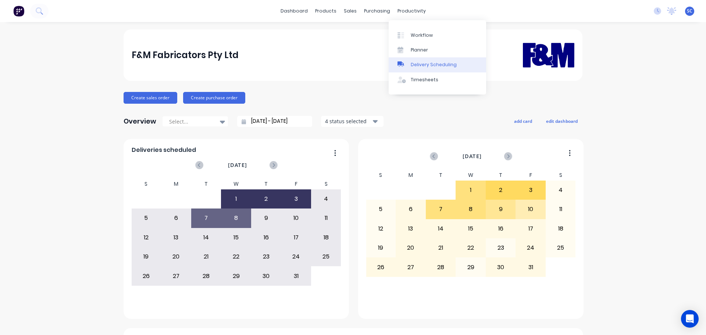
click at [433, 61] on link "Delivery Scheduling" at bounding box center [437, 64] width 97 height 15
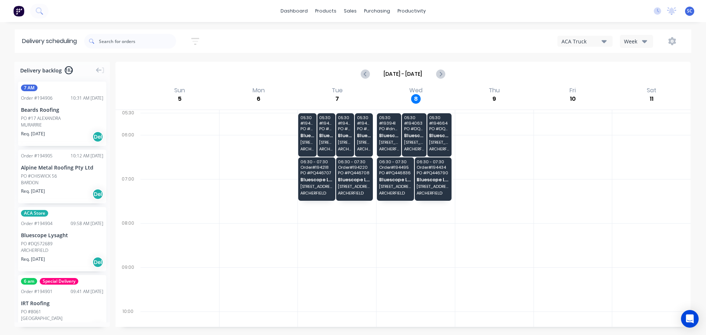
drag, startPoint x: 641, startPoint y: 39, endPoint x: 640, endPoint y: 44, distance: 4.4
click at [641, 40] on div "Week" at bounding box center [634, 41] width 21 height 8
click at [640, 74] on div "Vehicle" at bounding box center [656, 75] width 73 height 15
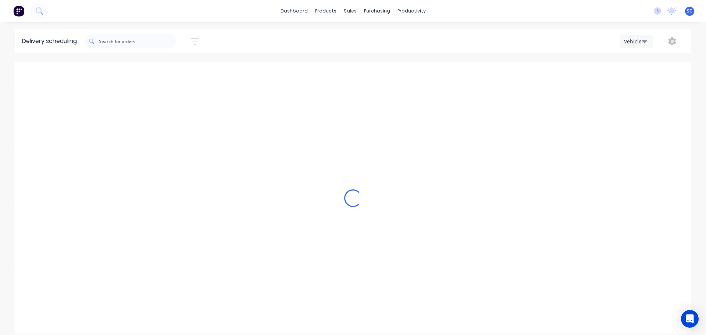
scroll to position [0, 0]
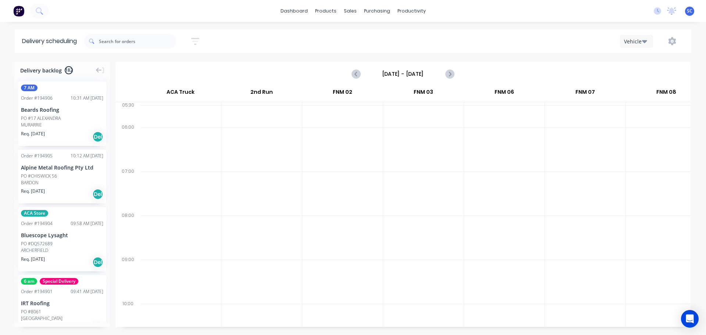
drag, startPoint x: 387, startPoint y: 75, endPoint x: 390, endPoint y: 82, distance: 7.7
click at [387, 76] on input "[DATE] - [DATE]" at bounding box center [402, 73] width 73 height 11
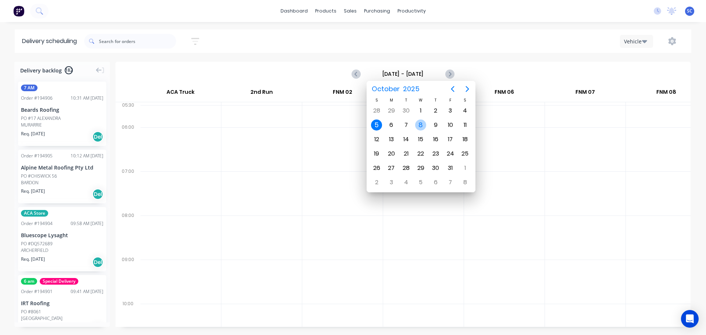
click at [419, 125] on div "8" at bounding box center [420, 124] width 11 height 11
type input "Wednesday - 08/10/25"
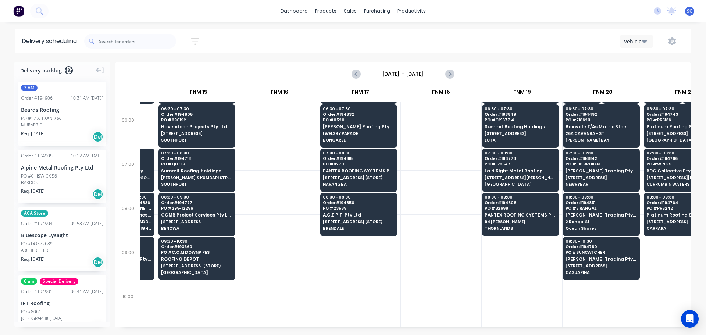
scroll to position [0, 953]
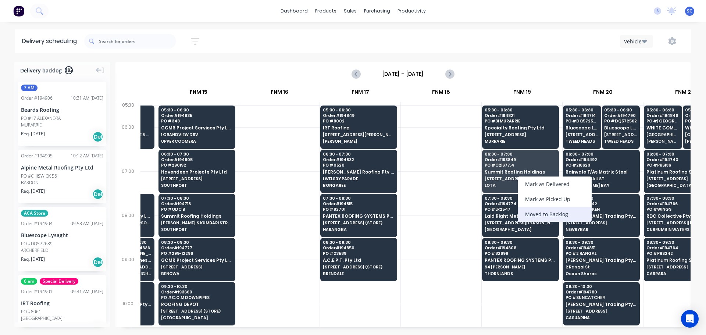
click at [561, 215] on div "Moved to Backlog" at bounding box center [555, 214] width 74 height 15
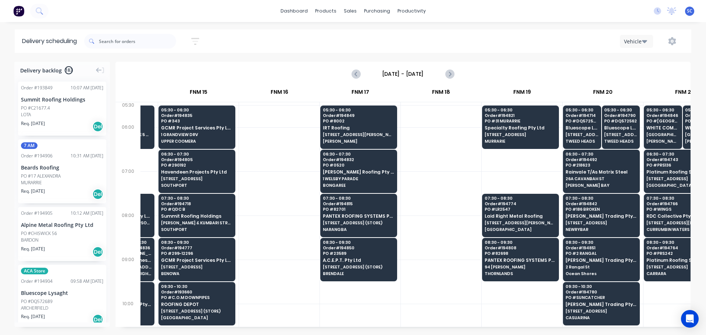
click at [33, 112] on div "LOTA" at bounding box center [62, 114] width 82 height 7
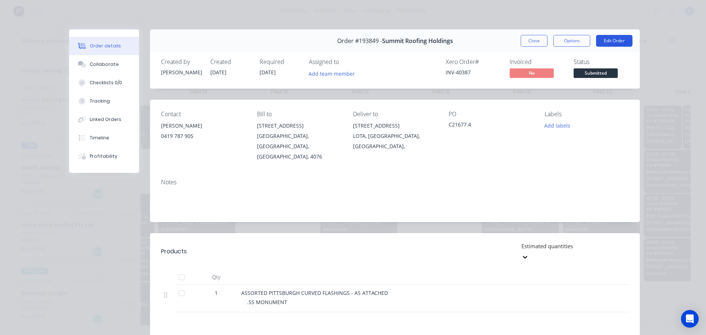
click at [613, 40] on button "Edit Order" at bounding box center [614, 41] width 36 height 12
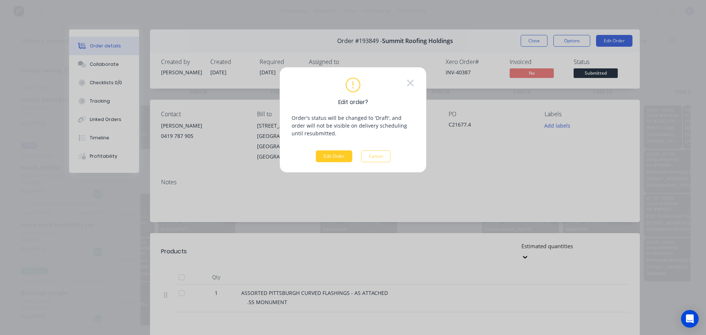
click at [336, 158] on button "Edit Order" at bounding box center [334, 156] width 36 height 12
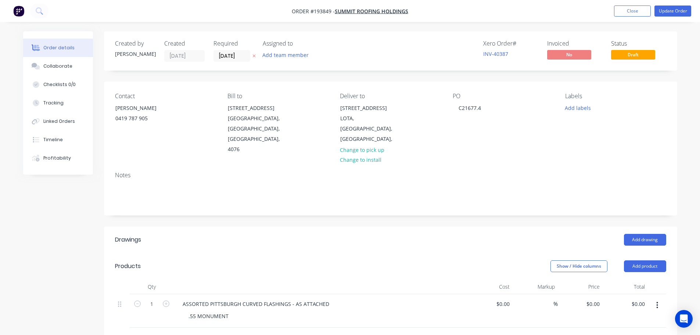
click at [251, 56] on button "button" at bounding box center [254, 56] width 8 height 8
click at [676, 8] on button "Update Order" at bounding box center [673, 11] width 37 height 11
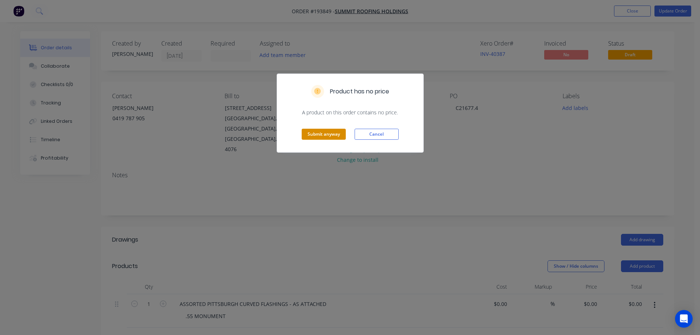
click at [322, 134] on button "Submit anyway" at bounding box center [324, 134] width 44 height 11
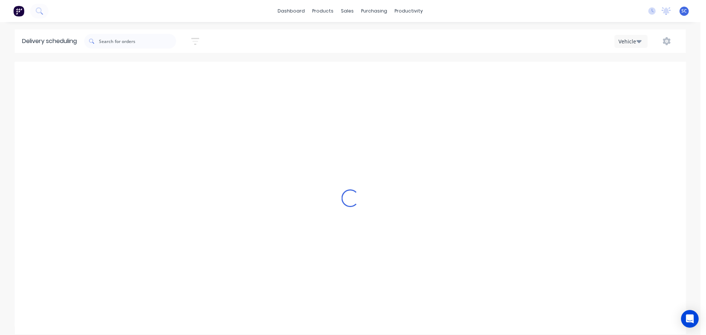
scroll to position [0, 0]
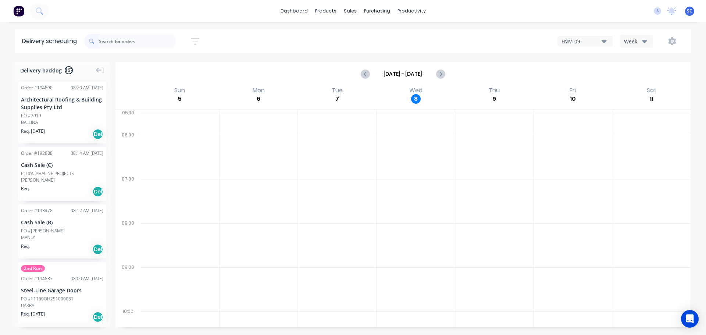
click at [120, 42] on input "text" at bounding box center [137, 41] width 77 height 15
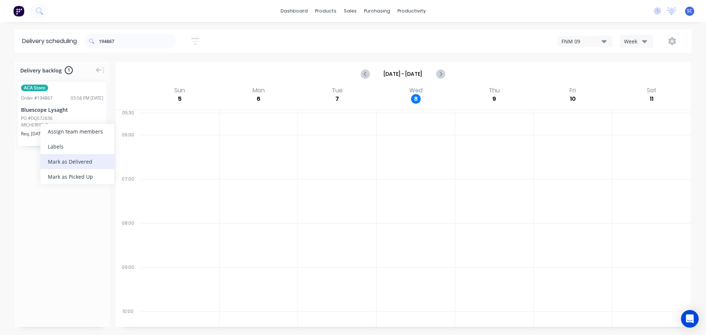
click at [70, 160] on div "Mark as Delivered" at bounding box center [77, 161] width 74 height 15
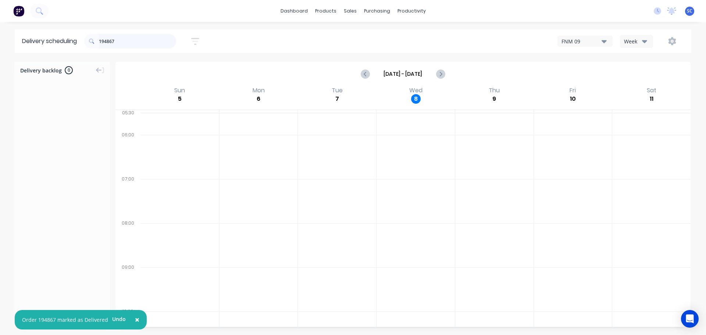
click at [124, 39] on input "194867" at bounding box center [137, 41] width 77 height 15
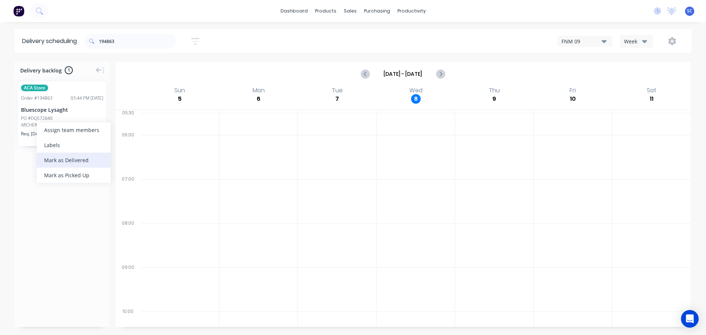
click at [71, 161] on div "Mark as Delivered" at bounding box center [74, 160] width 74 height 15
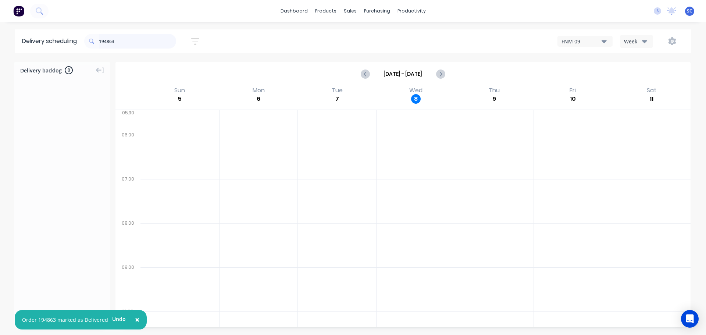
click at [122, 37] on input "194863" at bounding box center [137, 41] width 77 height 15
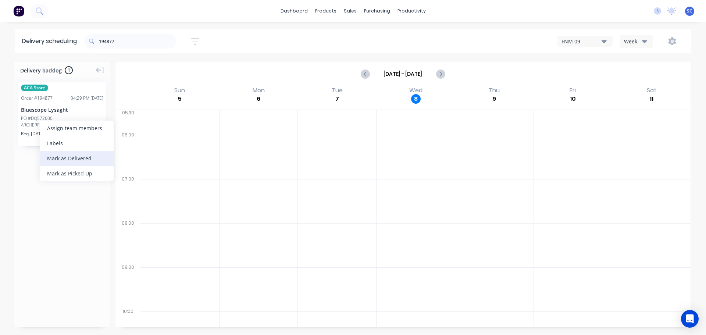
click at [58, 157] on div "Mark as Delivered" at bounding box center [77, 158] width 74 height 15
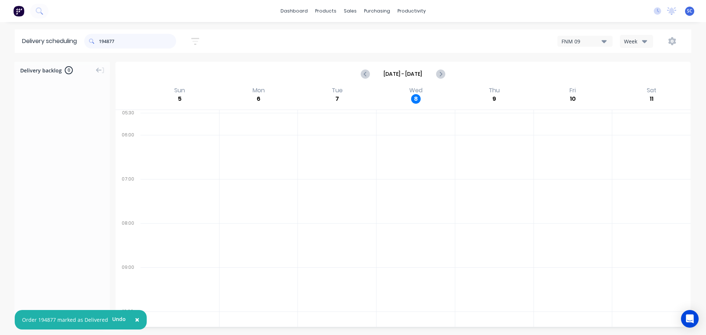
click at [122, 40] on input "194877" at bounding box center [137, 41] width 77 height 15
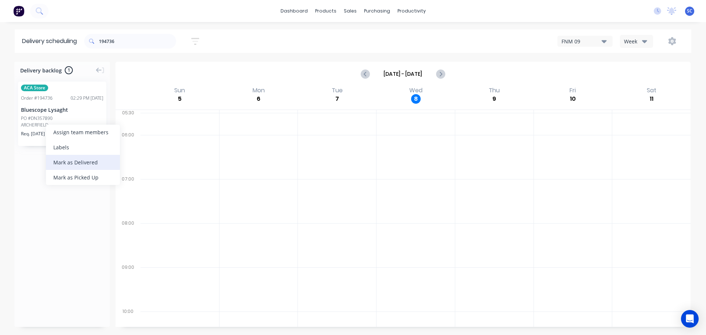
click at [78, 165] on div "Mark as Delivered" at bounding box center [83, 162] width 74 height 15
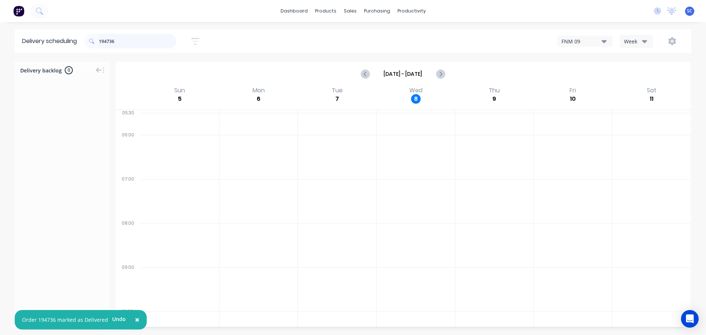
click at [142, 42] on input "194736" at bounding box center [137, 41] width 77 height 15
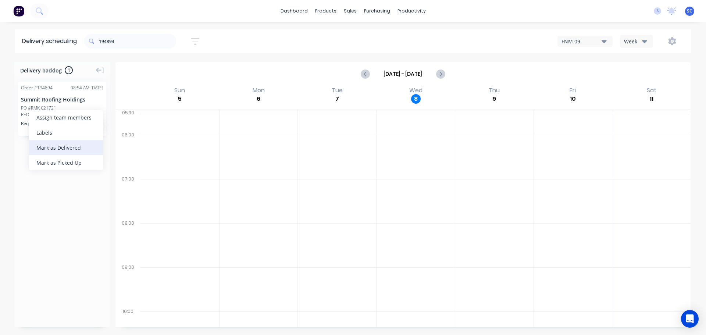
click at [58, 146] on div "Mark as Delivered" at bounding box center [66, 147] width 74 height 15
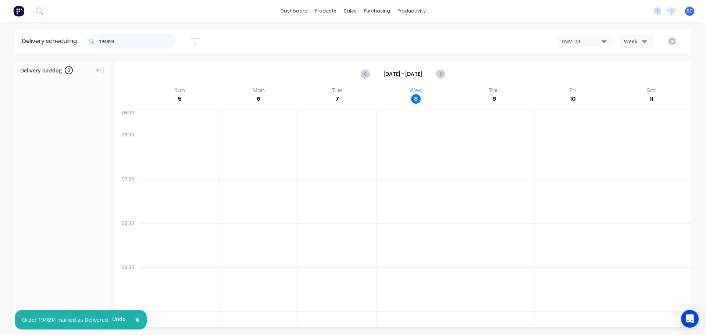
click at [121, 44] on input "194894" at bounding box center [137, 41] width 77 height 15
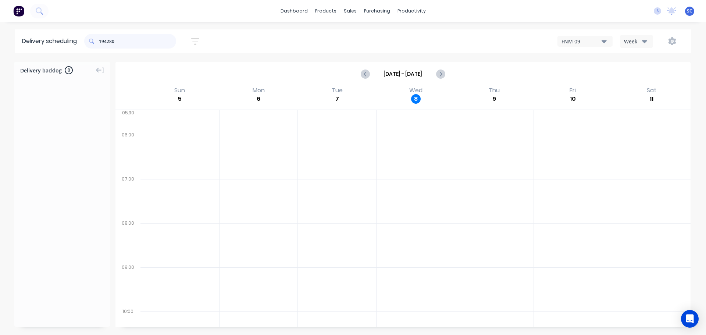
click at [119, 38] on input "194280" at bounding box center [137, 41] width 77 height 15
click at [72, 154] on div "Mark as Delivered" at bounding box center [74, 155] width 74 height 15
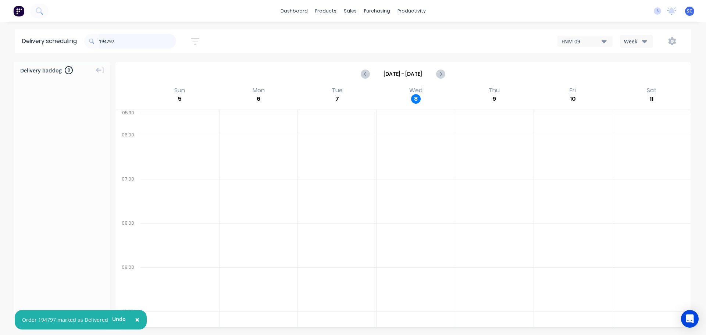
click at [119, 39] on input "194797" at bounding box center [137, 41] width 77 height 15
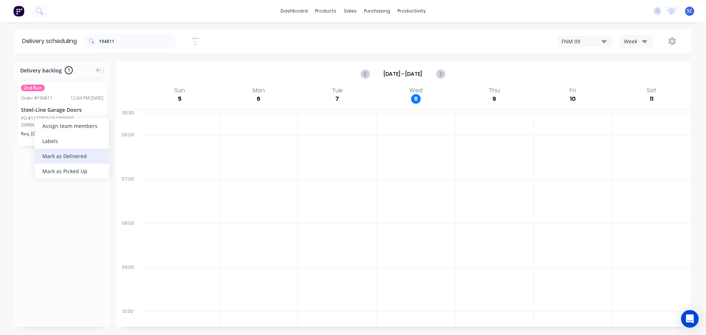
click at [57, 153] on div "Mark as Delivered" at bounding box center [72, 155] width 74 height 15
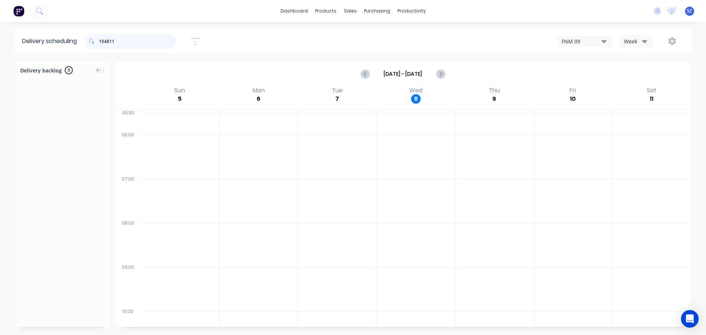
click at [128, 42] on input "194811" at bounding box center [137, 41] width 77 height 15
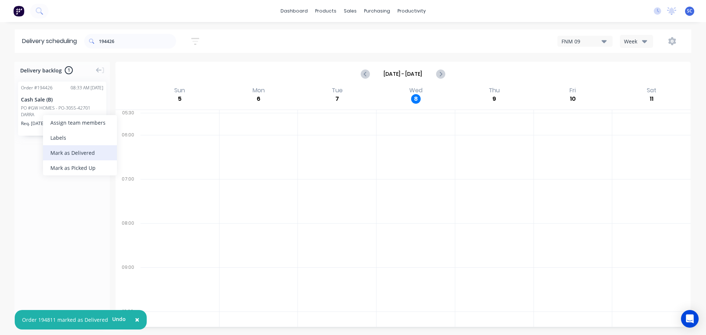
click at [86, 153] on div "Mark as Delivered" at bounding box center [80, 152] width 74 height 15
click at [133, 37] on input "194426" at bounding box center [137, 41] width 77 height 15
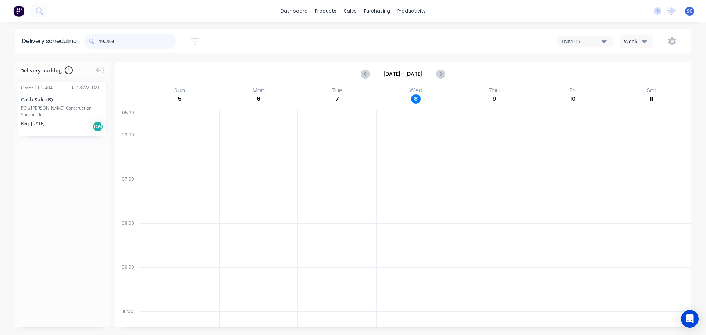
type input "192404"
click at [72, 147] on div "Mark as Delivered" at bounding box center [78, 147] width 74 height 15
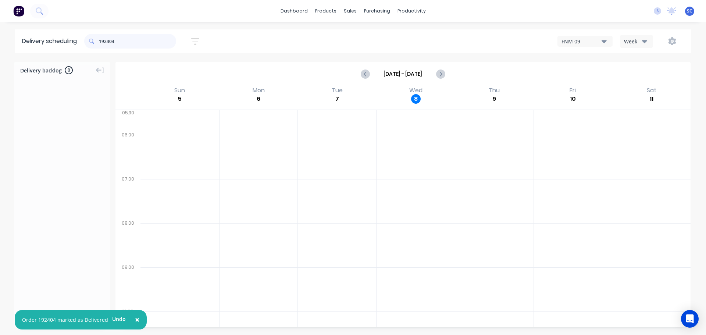
drag, startPoint x: 137, startPoint y: 42, endPoint x: 90, endPoint y: 47, distance: 47.0
click at [88, 46] on div "192404" at bounding box center [130, 41] width 92 height 15
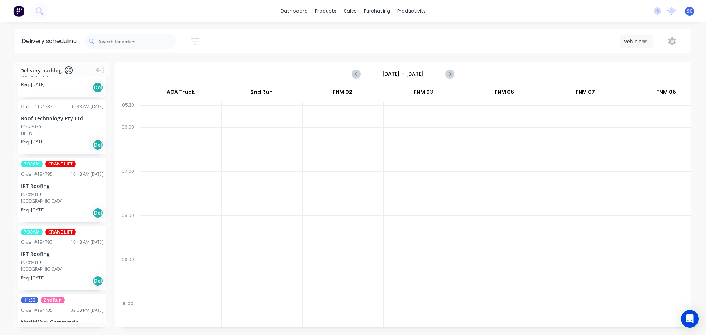
scroll to position [0, 0]
click at [196, 39] on icon "button" at bounding box center [195, 41] width 8 height 9
click at [174, 70] on input "[DATE] - [DATE]" at bounding box center [161, 69] width 68 height 11
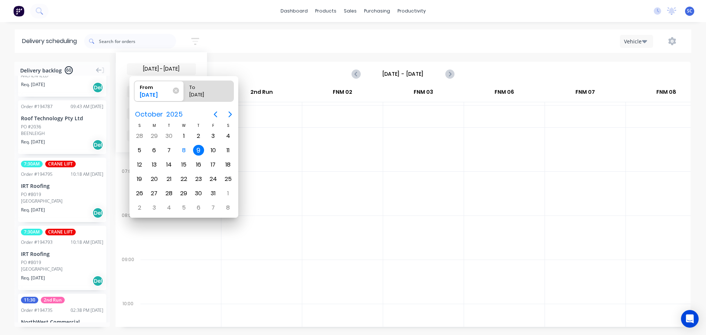
click at [198, 149] on div "9" at bounding box center [198, 150] width 11 height 11
radio input "false"
radio input "true"
click at [198, 148] on div "9" at bounding box center [198, 150] width 11 height 11
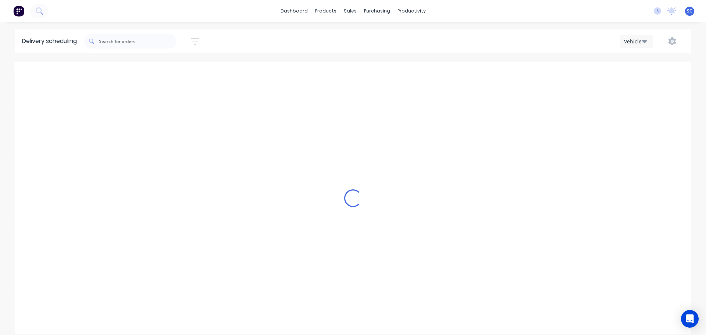
click at [197, 42] on icon "button" at bounding box center [195, 41] width 8 height 9
drag, startPoint x: 171, startPoint y: 91, endPoint x: 173, endPoint y: 95, distance: 4.5
click at [171, 91] on span "Sort by Suburb" at bounding box center [155, 91] width 48 height 8
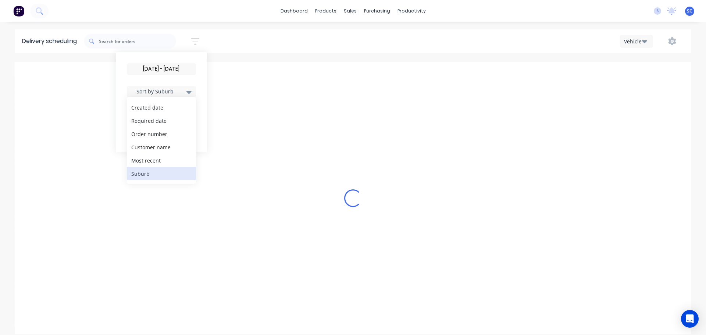
scroll to position [483, 0]
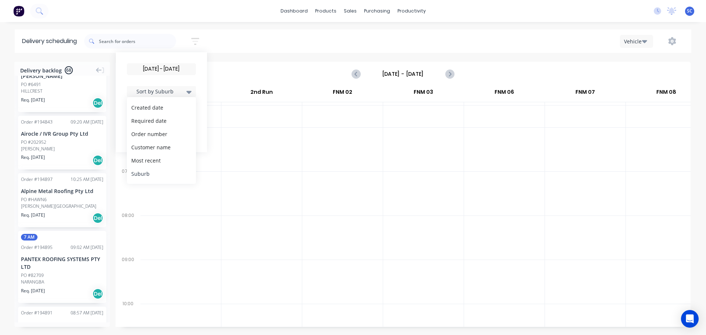
click at [152, 174] on div "Suburb" at bounding box center [161, 173] width 69 height 13
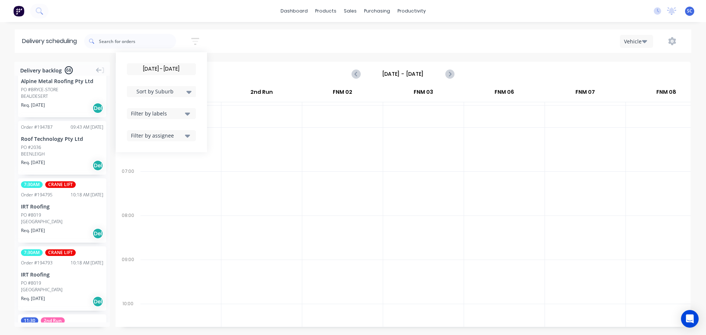
scroll to position [504, 0]
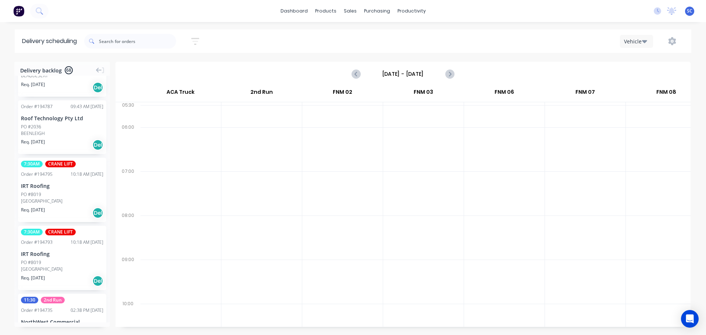
drag, startPoint x: 198, startPoint y: 205, endPoint x: 175, endPoint y: 201, distance: 23.5
click at [198, 204] on div at bounding box center [180, 193] width 81 height 44
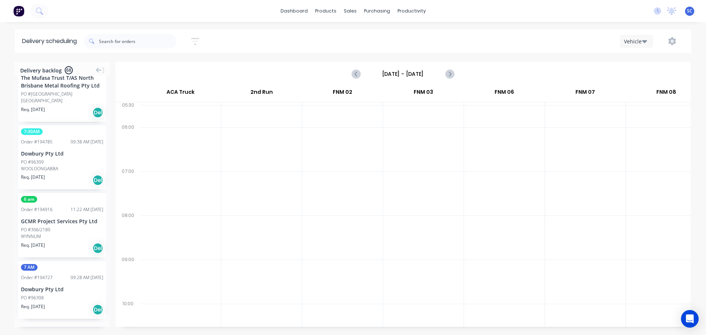
scroll to position [4017, 0]
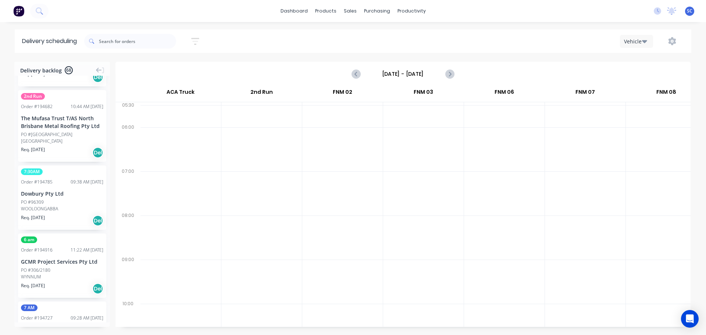
drag, startPoint x: 179, startPoint y: 177, endPoint x: 71, endPoint y: 179, distance: 107.7
click at [179, 177] on div at bounding box center [180, 193] width 81 height 44
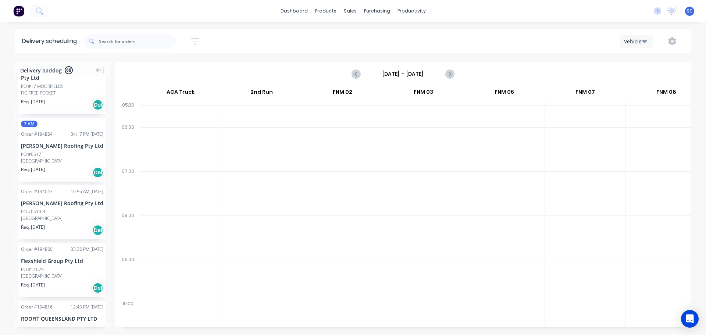
scroll to position [1570, 0]
drag, startPoint x: 304, startPoint y: 187, endPoint x: 271, endPoint y: 24, distance: 166.9
click at [304, 186] on div at bounding box center [342, 193] width 80 height 44
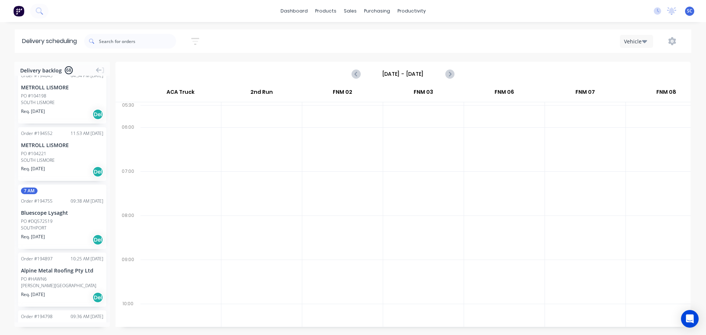
scroll to position [3592, 0]
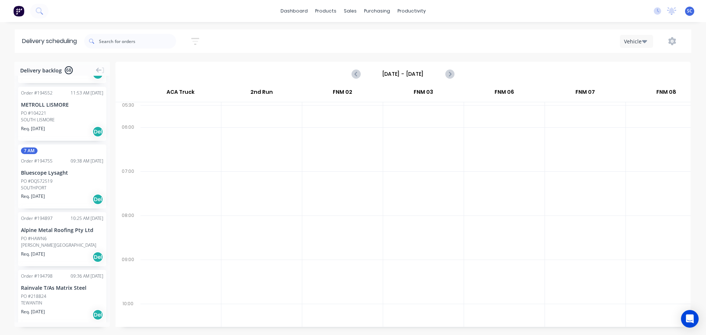
click at [238, 40] on div "[DATE] - [DATE] Sort by Suburb Created date Required date Order number Customer…" at bounding box center [387, 41] width 607 height 21
click at [197, 40] on icon "button" at bounding box center [195, 41] width 8 height 9
drag, startPoint x: 162, startPoint y: 69, endPoint x: 165, endPoint y: 81, distance: 12.4
click at [163, 69] on input "09/10/25 - 09/10/25" at bounding box center [161, 69] width 68 height 11
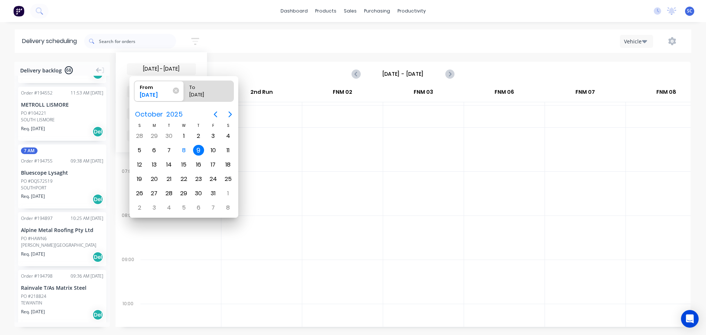
click at [196, 151] on div "9" at bounding box center [198, 150] width 11 height 11
radio input "false"
radio input "true"
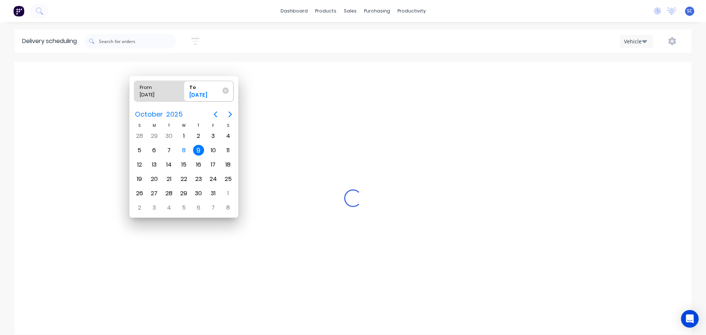
click at [196, 150] on div "9" at bounding box center [198, 150] width 11 height 11
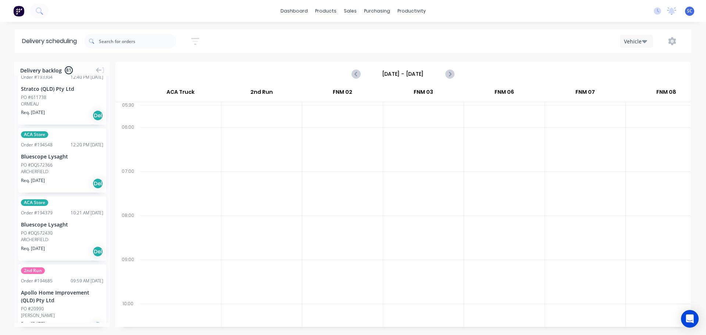
scroll to position [3561, 0]
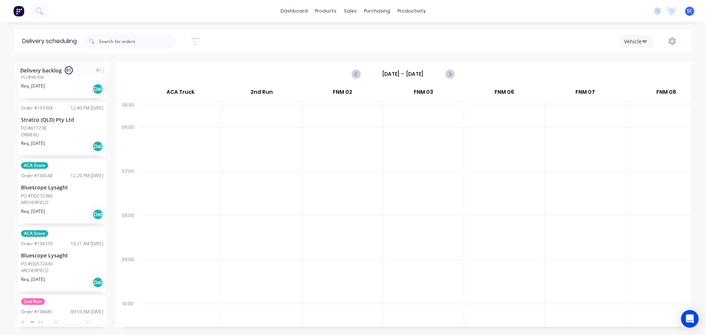
click at [196, 39] on icon "button" at bounding box center [195, 41] width 8 height 9
click at [155, 112] on div "Filter by labels" at bounding box center [157, 114] width 52 height 8
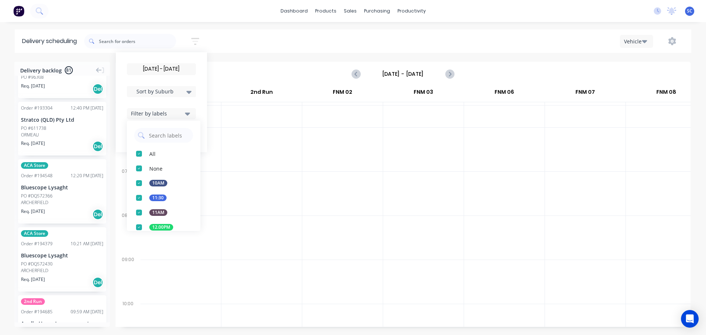
scroll to position [96, 0]
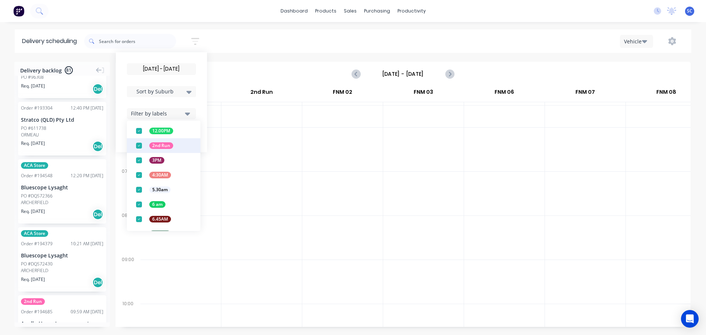
drag, startPoint x: 139, startPoint y: 144, endPoint x: 142, endPoint y: 150, distance: 6.6
click at [139, 145] on div "button" at bounding box center [139, 145] width 15 height 15
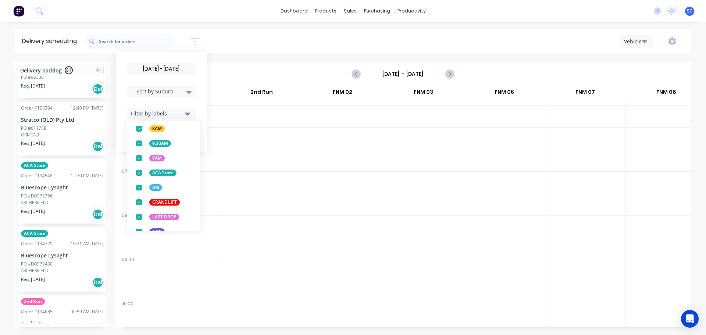
scroll to position [289, 0]
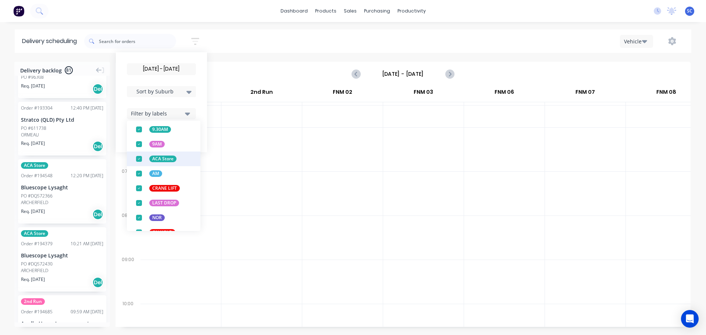
click at [140, 160] on div "button" at bounding box center [139, 158] width 15 height 15
click at [236, 39] on div "09/10/25 - 09/10/25 Sort by Suburb Created date Required date Order number Cust…" at bounding box center [387, 41] width 607 height 21
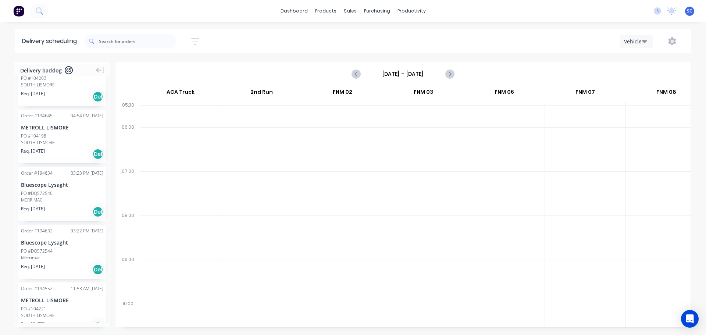
click at [196, 39] on icon "button" at bounding box center [195, 41] width 8 height 7
click at [178, 114] on div "Filter by labels" at bounding box center [157, 114] width 52 height 8
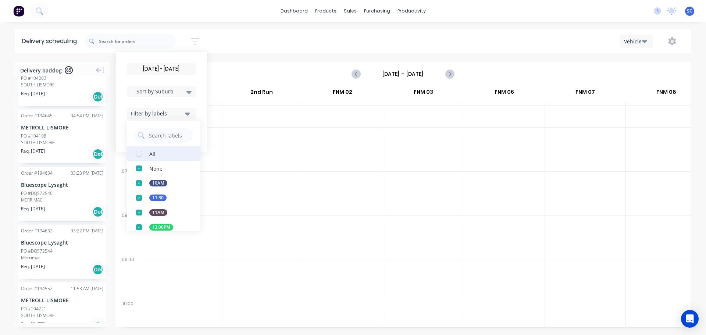
click at [142, 155] on div "button" at bounding box center [139, 153] width 15 height 15
click at [226, 35] on div "09/10/25 - 09/10/25 Sort by Suburb Created date Required date Order number Cust…" at bounding box center [387, 41] width 607 height 21
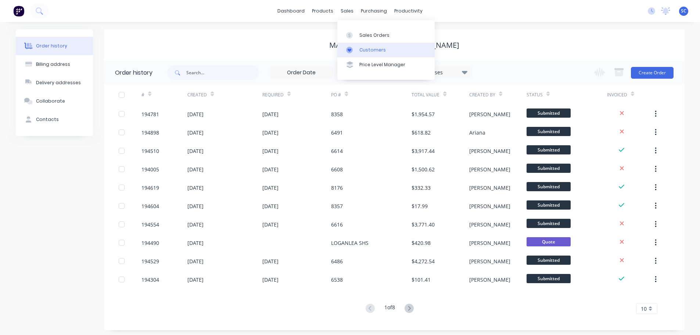
click at [364, 49] on div "Customers" at bounding box center [372, 50] width 26 height 7
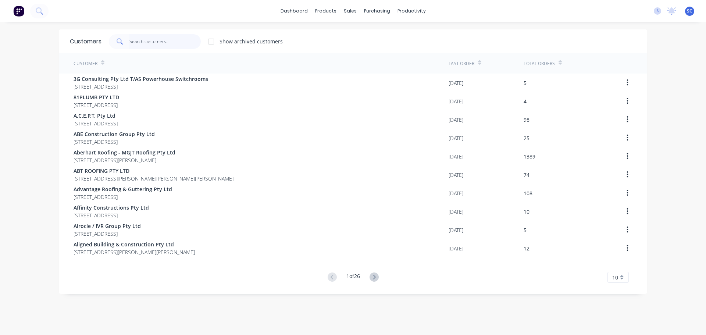
click at [137, 39] on input "text" at bounding box center [165, 41] width 72 height 15
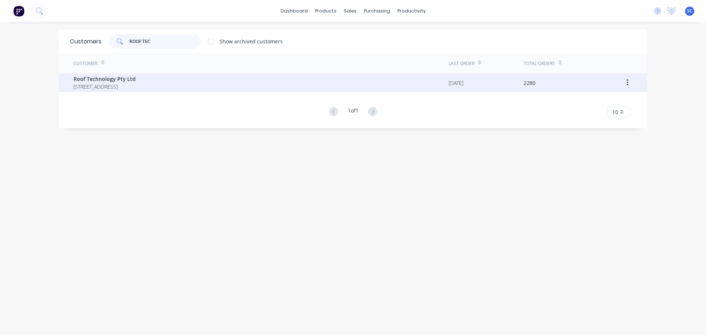
type input "ROOF TEC"
click at [109, 82] on span "Roof Technology Pty Ltd" at bounding box center [105, 79] width 62 height 8
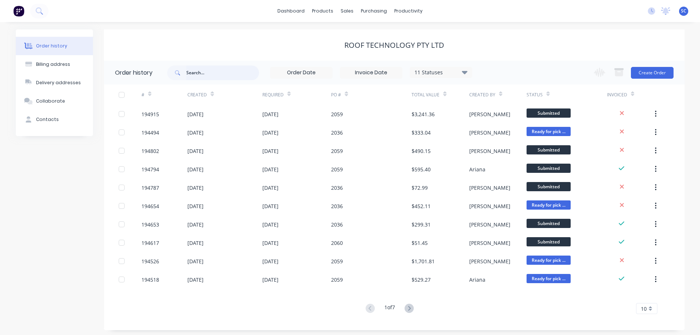
click at [226, 77] on input "text" at bounding box center [222, 72] width 73 height 15
type input "2060"
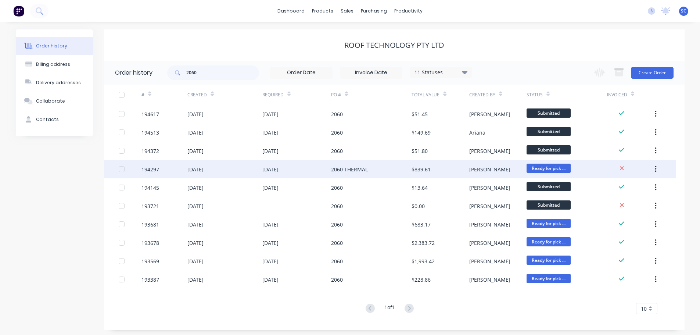
click at [396, 175] on div "2060 THERMAL" at bounding box center [371, 169] width 80 height 18
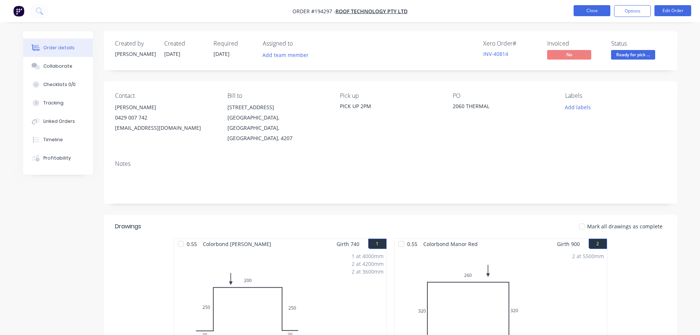
click at [590, 15] on button "Close" at bounding box center [592, 10] width 37 height 11
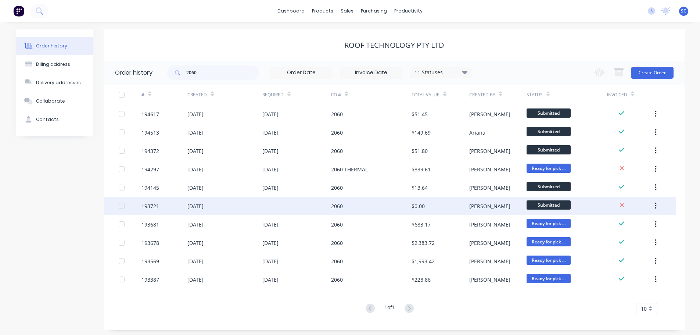
click at [441, 205] on div "$0.00" at bounding box center [440, 206] width 57 height 18
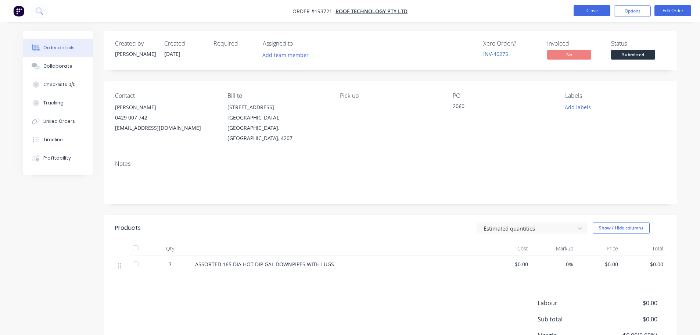
click at [591, 15] on button "Close" at bounding box center [592, 10] width 37 height 11
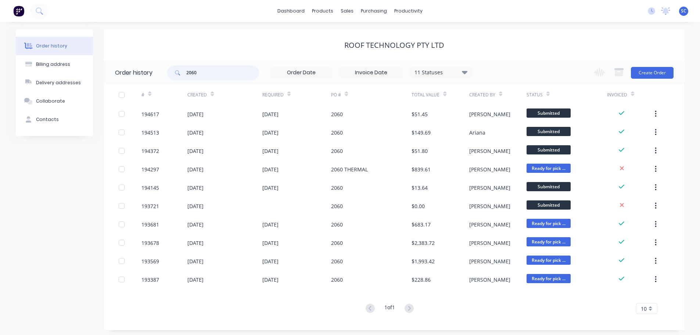
drag, startPoint x: 222, startPoint y: 73, endPoint x: 183, endPoint y: 71, distance: 38.6
click at [177, 70] on div "2060" at bounding box center [213, 72] width 92 height 15
type input "2059"
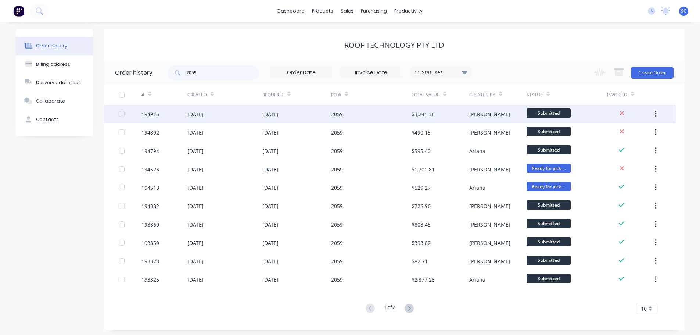
click at [367, 119] on div "2059" at bounding box center [371, 114] width 80 height 18
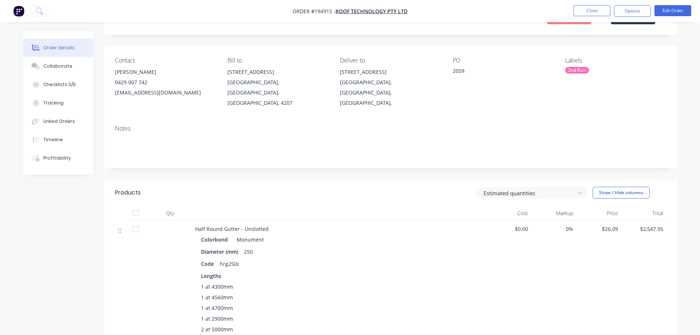
scroll to position [74, 0]
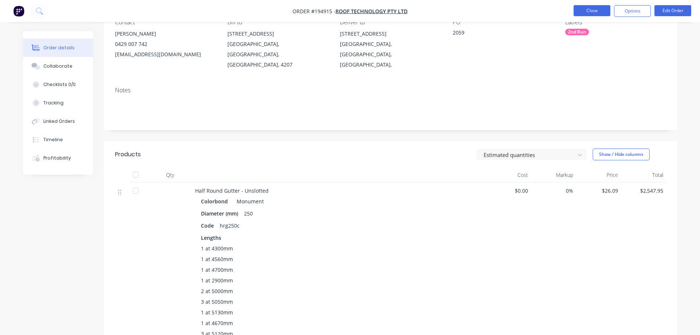
click at [594, 13] on button "Close" at bounding box center [592, 10] width 37 height 11
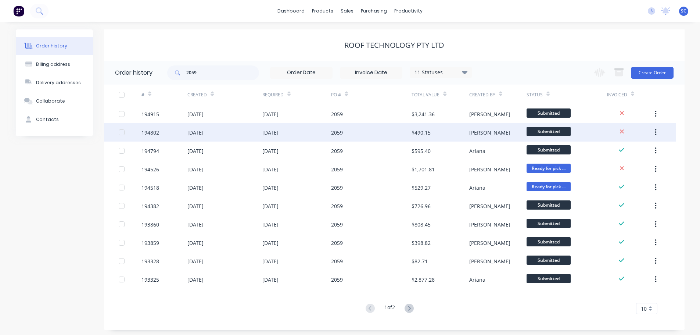
click at [356, 135] on div "2059" at bounding box center [371, 132] width 80 height 18
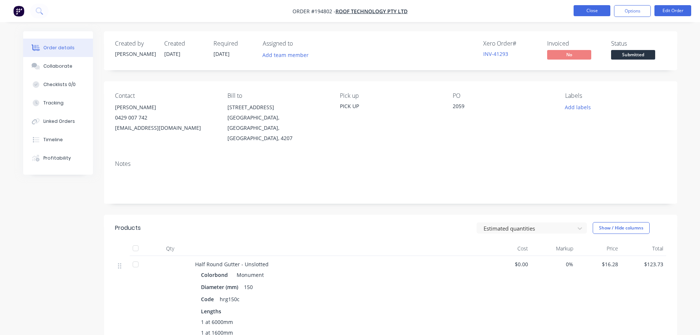
click at [601, 14] on button "Close" at bounding box center [592, 10] width 37 height 11
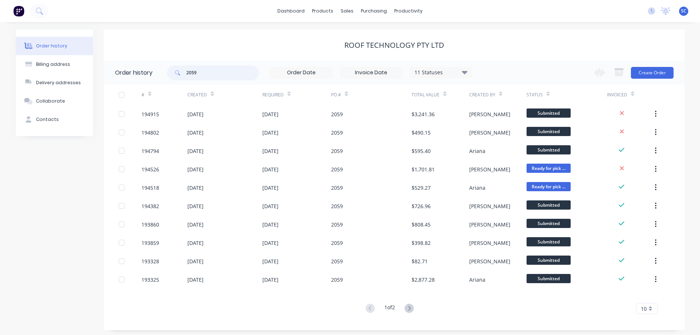
click at [228, 68] on input "2059" at bounding box center [222, 72] width 73 height 15
type input "2036"
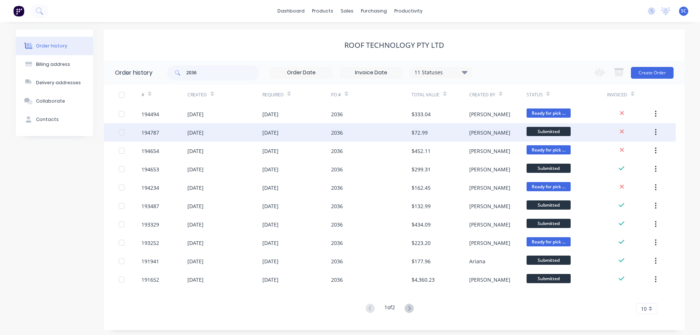
click at [386, 130] on div "2036" at bounding box center [371, 132] width 80 height 18
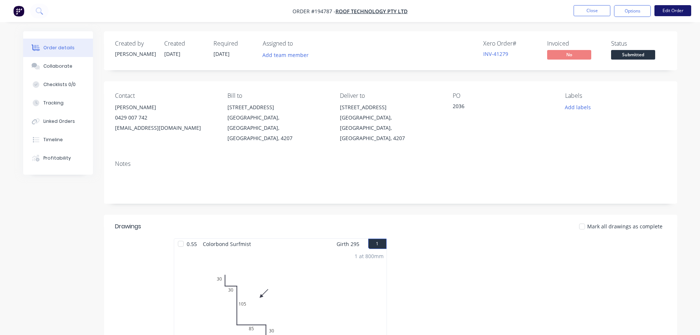
click at [660, 11] on button "Edit Order" at bounding box center [673, 10] width 37 height 11
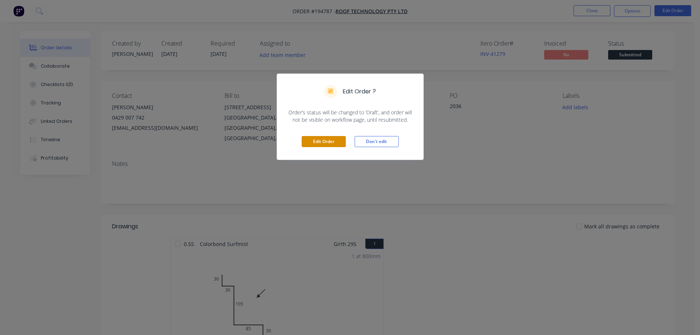
drag, startPoint x: 314, startPoint y: 143, endPoint x: 364, endPoint y: 146, distance: 49.7
click at [315, 143] on button "Edit Order" at bounding box center [324, 141] width 44 height 11
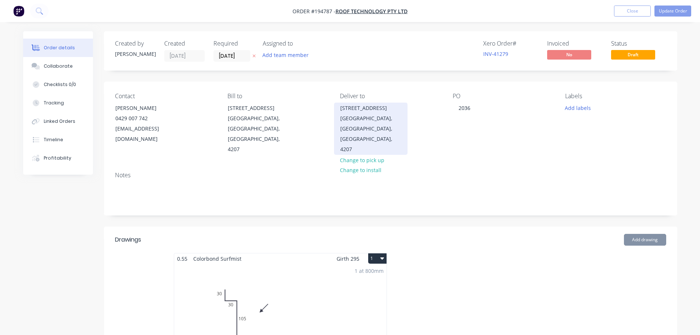
click at [384, 119] on div "BEENLEIGH, Queensland, Australia, 4207" at bounding box center [370, 133] width 61 height 41
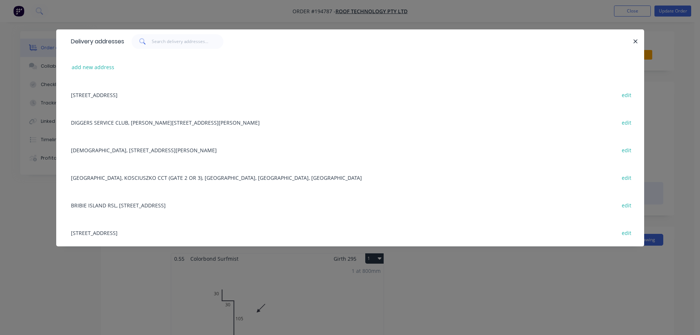
drag, startPoint x: 324, startPoint y: 273, endPoint x: 363, endPoint y: 169, distance: 110.7
click at [330, 263] on div "Delivery addresses add new address 2 LOCHLARNEY STREET, BEENLEIGH, Queensland, …" at bounding box center [350, 167] width 700 height 335
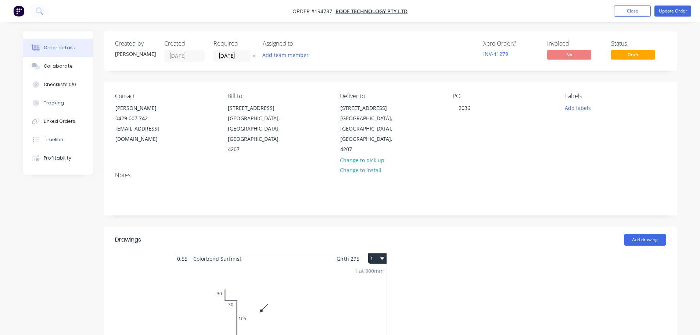
click at [356, 155] on button "Change to pick up" at bounding box center [362, 160] width 52 height 10
drag, startPoint x: 230, startPoint y: 57, endPoint x: 236, endPoint y: 56, distance: 6.0
click at [233, 56] on input "[DATE]" at bounding box center [232, 55] width 36 height 11
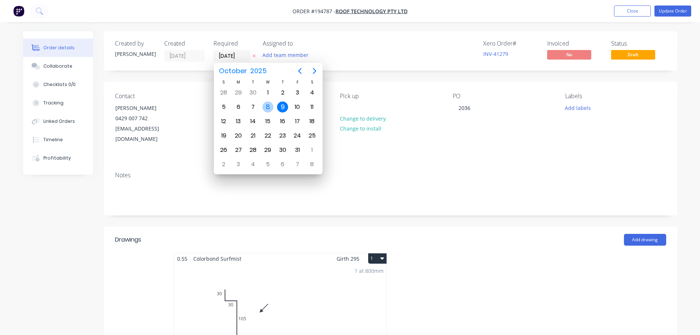
click at [272, 106] on div "8" at bounding box center [267, 106] width 11 height 11
type input "08/10/25"
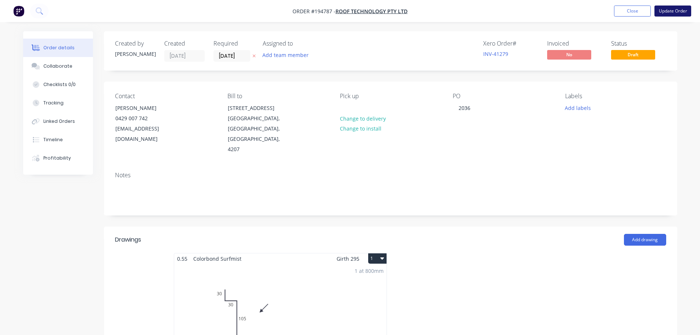
click at [670, 11] on button "Update Order" at bounding box center [673, 11] width 37 height 11
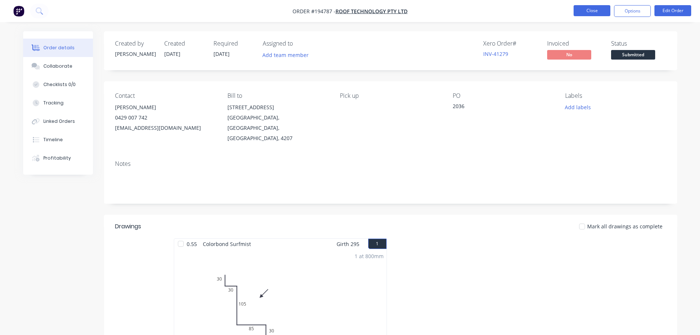
click at [583, 8] on button "Close" at bounding box center [592, 10] width 37 height 11
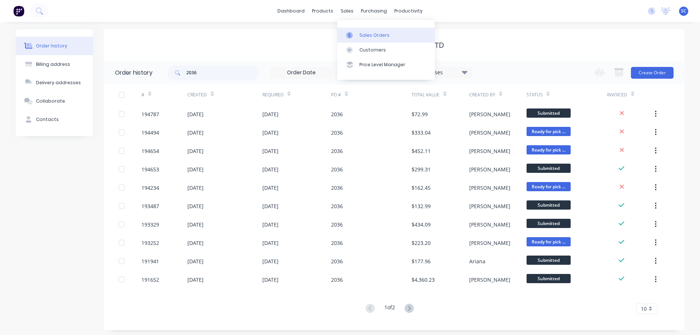
click at [357, 42] on link "Sales Orders" at bounding box center [385, 35] width 97 height 15
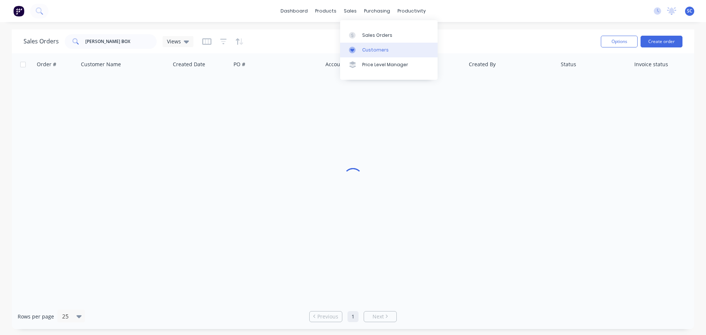
click at [368, 49] on div "Customers" at bounding box center [375, 50] width 26 height 7
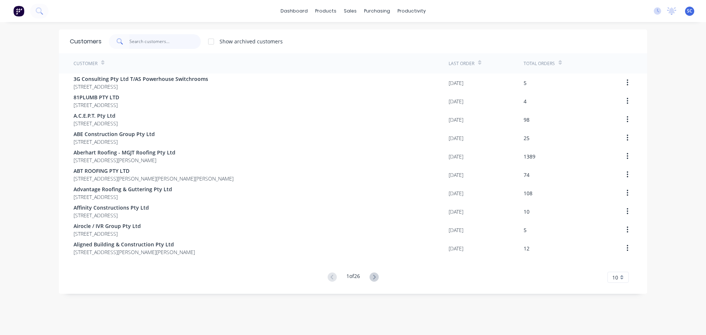
click at [165, 35] on input "text" at bounding box center [165, 41] width 72 height 15
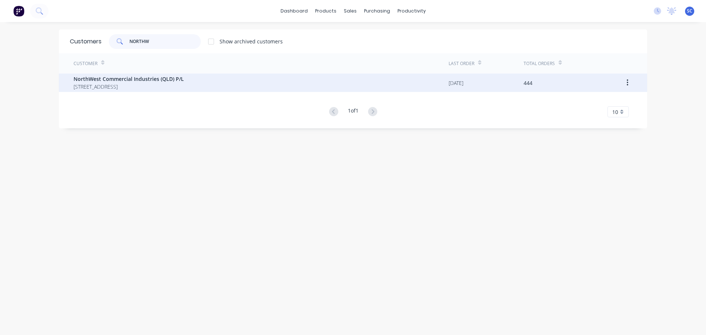
type input "NORTHW"
click at [130, 92] on div "NorthWest Commercial Industries (QLD) P/L PO BOX 3686 LOGANHOLME Queensland Aus…" at bounding box center [261, 83] width 375 height 18
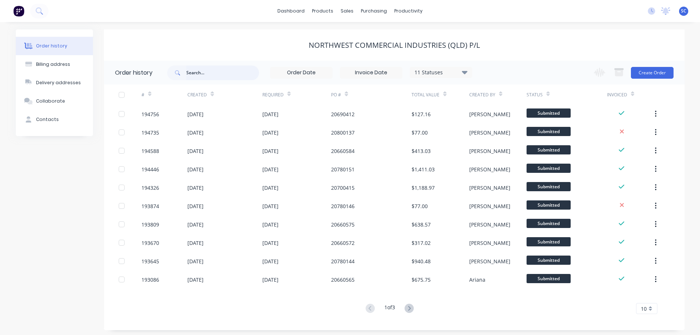
click at [228, 74] on input "text" at bounding box center [222, 72] width 73 height 15
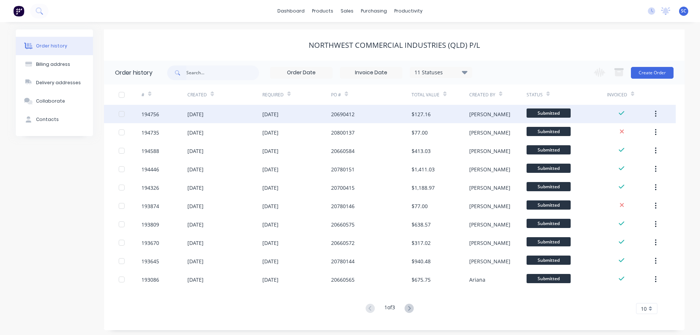
click at [389, 117] on div "20690412" at bounding box center [371, 114] width 80 height 18
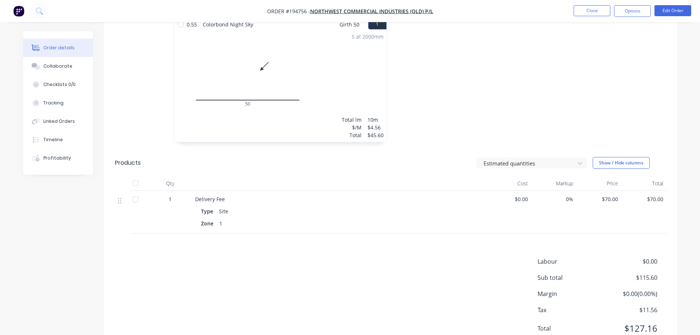
scroll to position [239, 0]
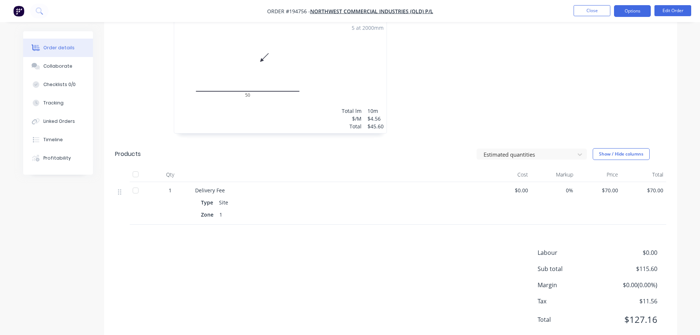
click at [639, 9] on button "Options" at bounding box center [632, 11] width 37 height 12
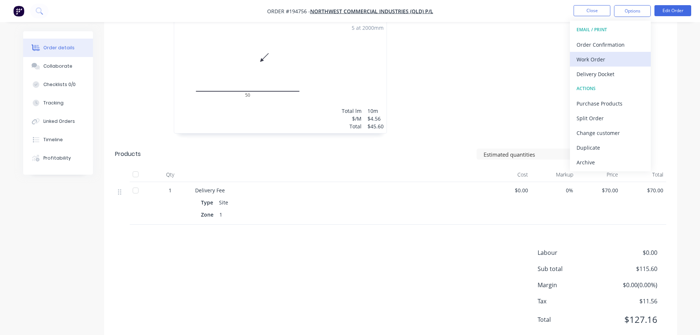
click at [601, 61] on div "Work Order" at bounding box center [611, 59] width 68 height 11
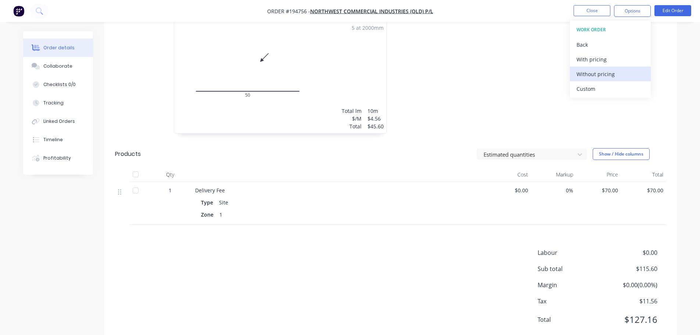
click at [598, 76] on div "Without pricing" at bounding box center [611, 74] width 68 height 11
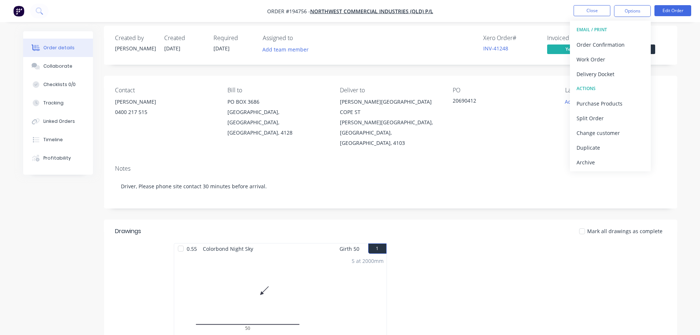
scroll to position [0, 0]
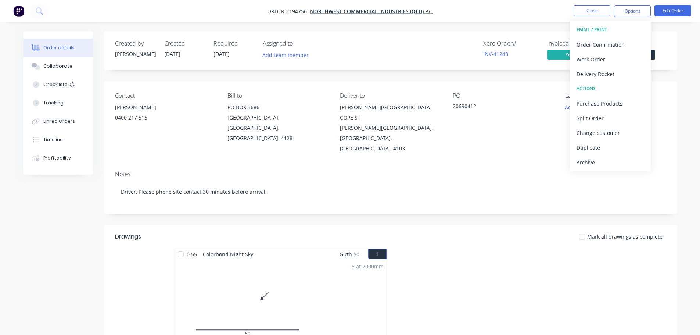
drag, startPoint x: 470, startPoint y: 202, endPoint x: 479, endPoint y: 207, distance: 10.2
click at [470, 202] on div "Created by Darryn Created 03/10/25 Required 08/10/25 Assigned to Add team membe…" at bounding box center [390, 307] width 573 height 552
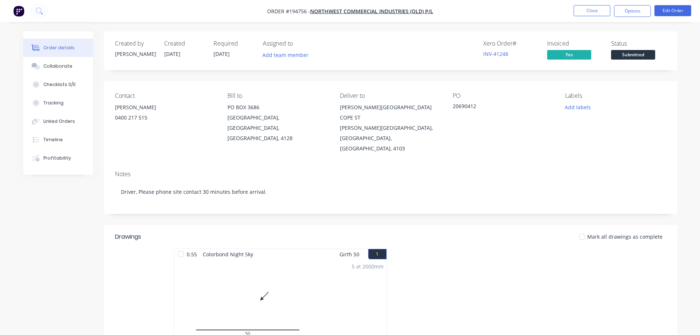
drag, startPoint x: 296, startPoint y: 80, endPoint x: 289, endPoint y: 76, distance: 7.6
click at [296, 80] on div "Created by Darryn Created 03/10/25 Required 08/10/25 Assigned to Add team membe…" at bounding box center [390, 307] width 573 height 552
drag, startPoint x: 0, startPoint y: 0, endPoint x: 606, endPoint y: 10, distance: 606.6
click at [606, 10] on button "Close" at bounding box center [592, 10] width 37 height 11
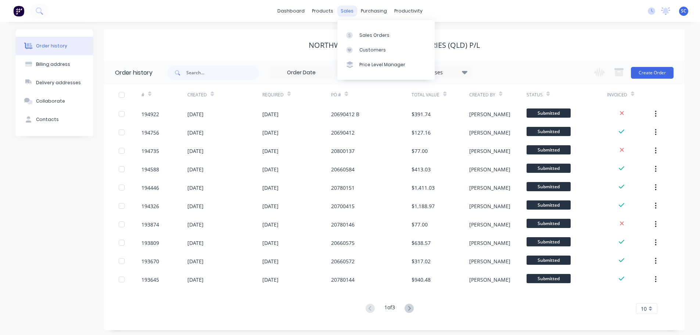
click at [341, 12] on div "sales" at bounding box center [347, 11] width 20 height 11
click at [368, 44] on link "Customers" at bounding box center [385, 50] width 97 height 15
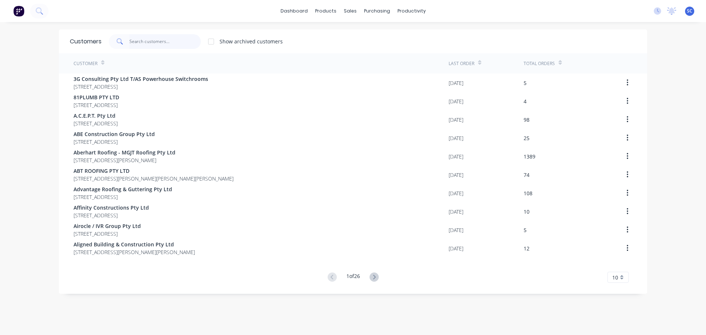
click at [134, 44] on input "text" at bounding box center [165, 41] width 72 height 15
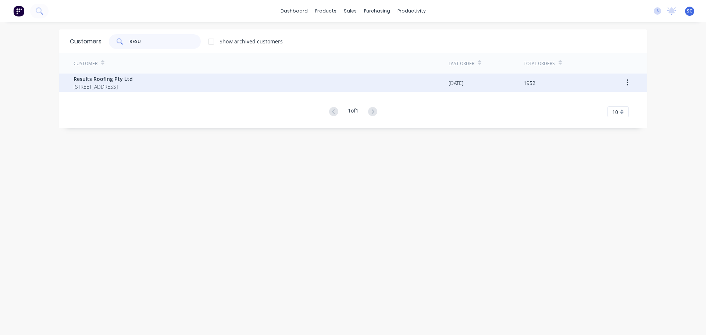
type input "RESU"
click at [109, 86] on span "[STREET_ADDRESS]" at bounding box center [103, 87] width 59 height 8
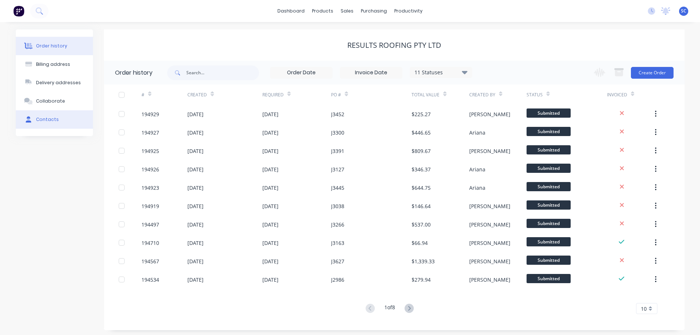
click at [53, 118] on div "Contacts" at bounding box center [47, 119] width 23 height 7
select select "AU"
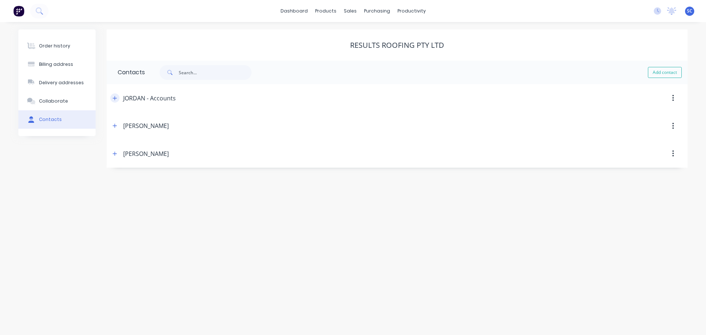
click at [116, 97] on icon "button" at bounding box center [114, 98] width 4 height 5
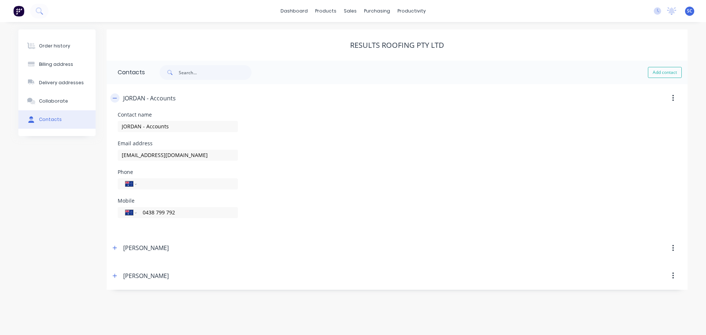
click at [116, 97] on icon "button" at bounding box center [114, 98] width 4 height 5
